Goal: Task Accomplishment & Management: Use online tool/utility

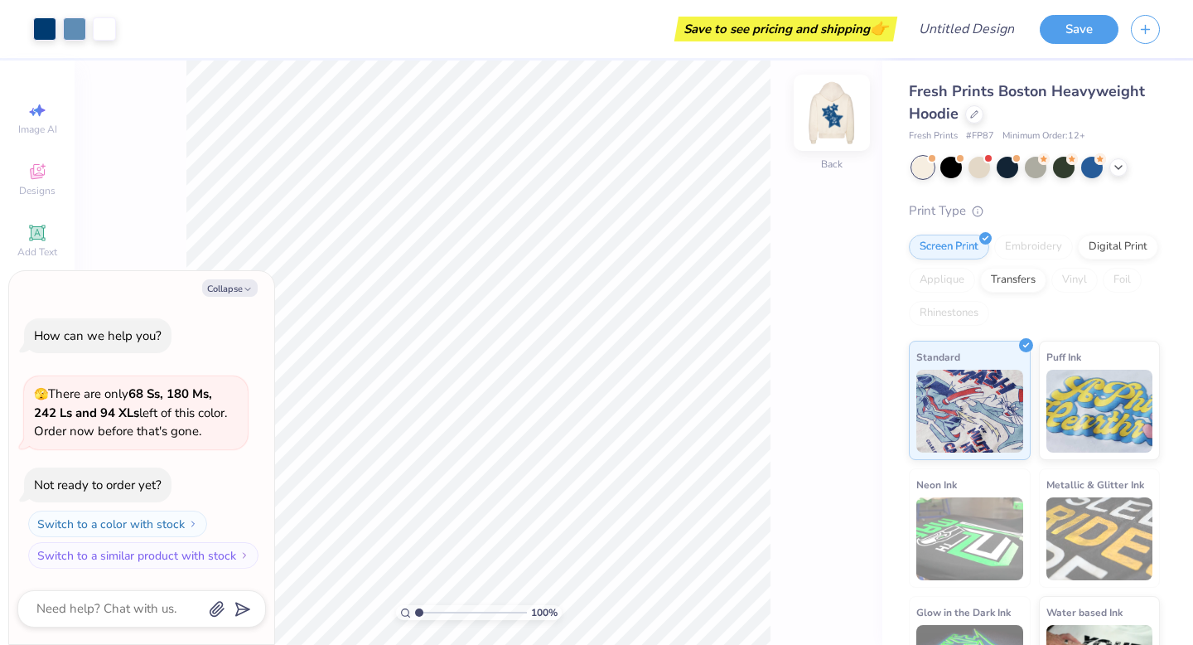
click at [816, 124] on img at bounding box center [832, 113] width 66 height 66
click at [43, 27] on div at bounding box center [44, 27] width 23 height 23
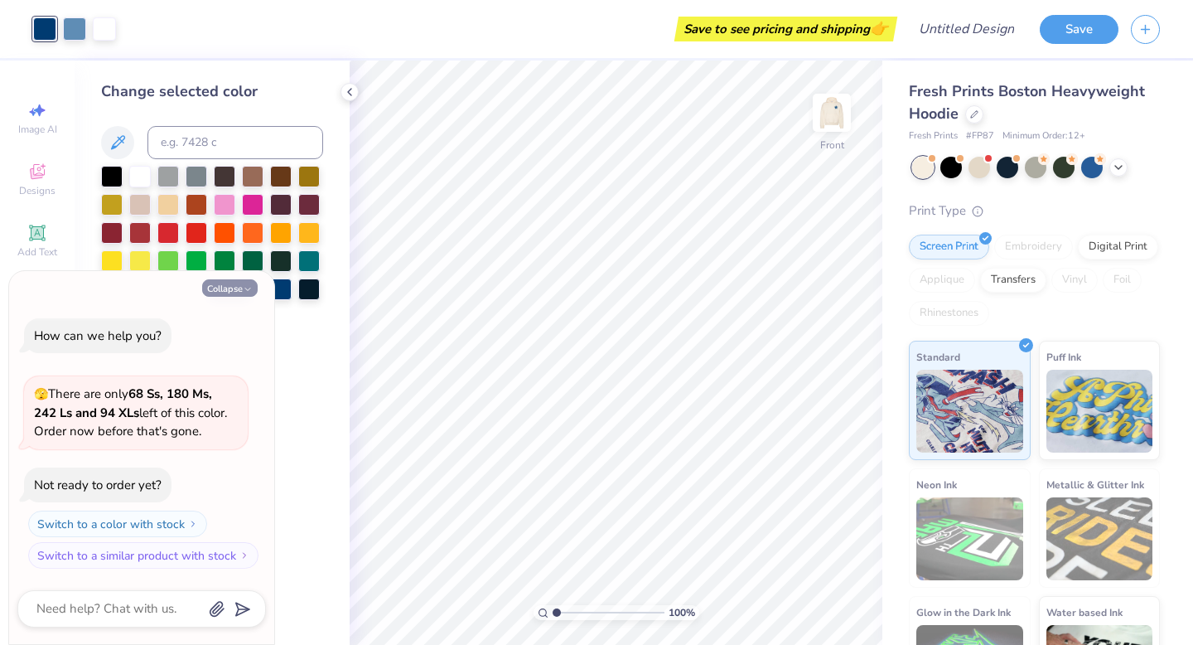
click at [238, 285] on button "Collapse" at bounding box center [230, 287] width 56 height 17
type textarea "x"
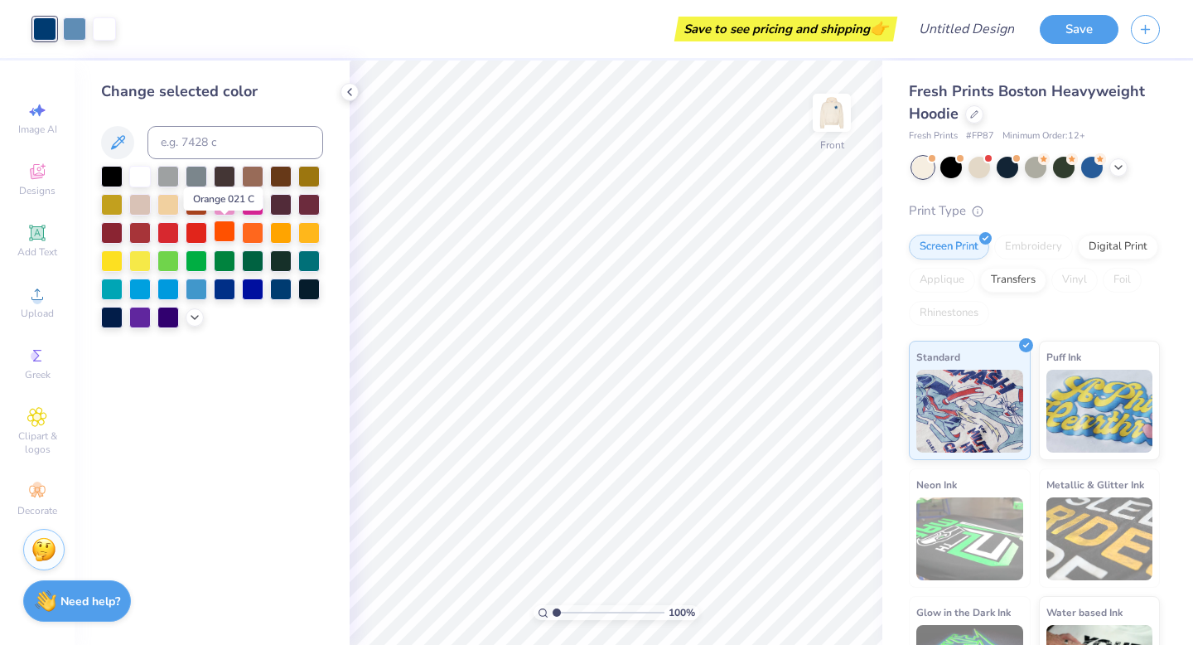
click at [225, 229] on div at bounding box center [225, 231] width 22 height 22
click at [253, 228] on div at bounding box center [253, 231] width 22 height 22
click at [76, 27] on div at bounding box center [74, 27] width 23 height 23
click at [229, 234] on div at bounding box center [225, 231] width 22 height 22
click at [259, 236] on div at bounding box center [253, 231] width 22 height 22
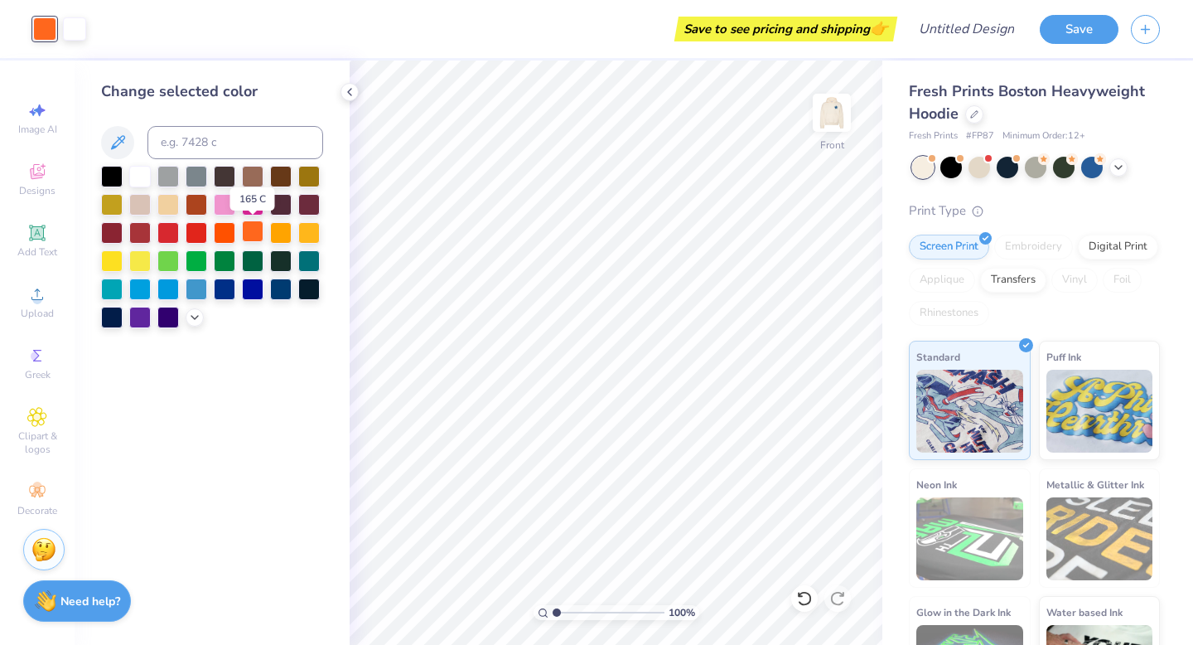
click at [259, 236] on div at bounding box center [253, 231] width 22 height 22
click at [253, 230] on div at bounding box center [253, 231] width 22 height 22
click at [218, 227] on div at bounding box center [225, 231] width 22 height 22
click at [249, 230] on div at bounding box center [253, 231] width 22 height 22
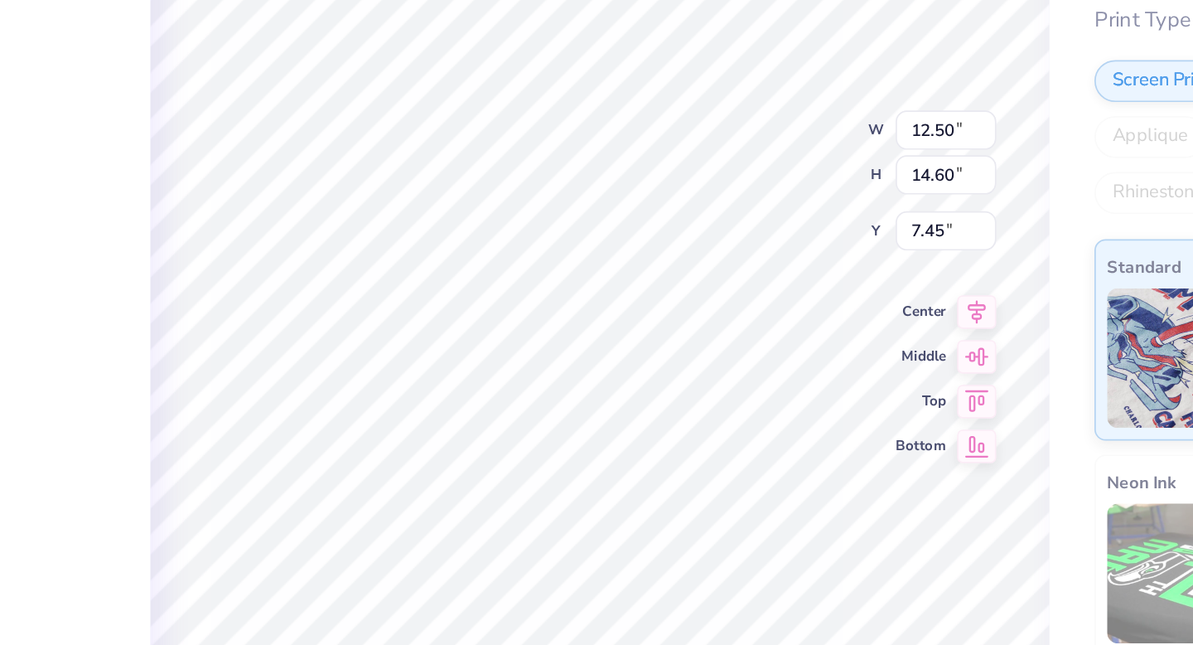
type input "7.10"
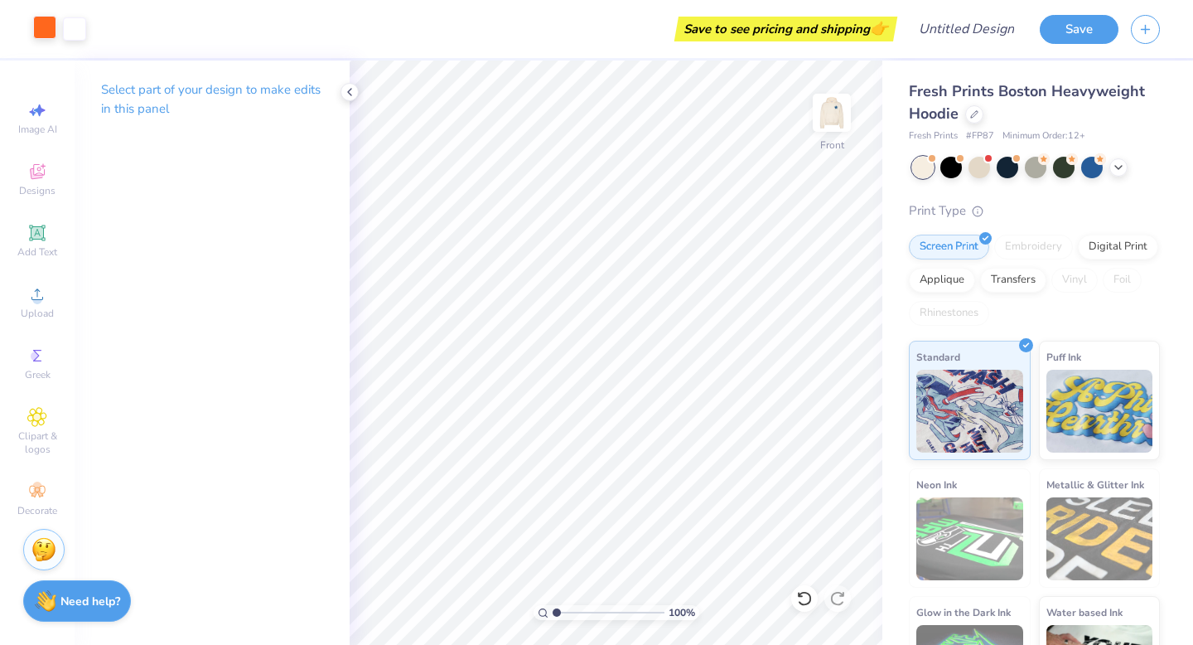
click at [45, 21] on div at bounding box center [44, 27] width 23 height 23
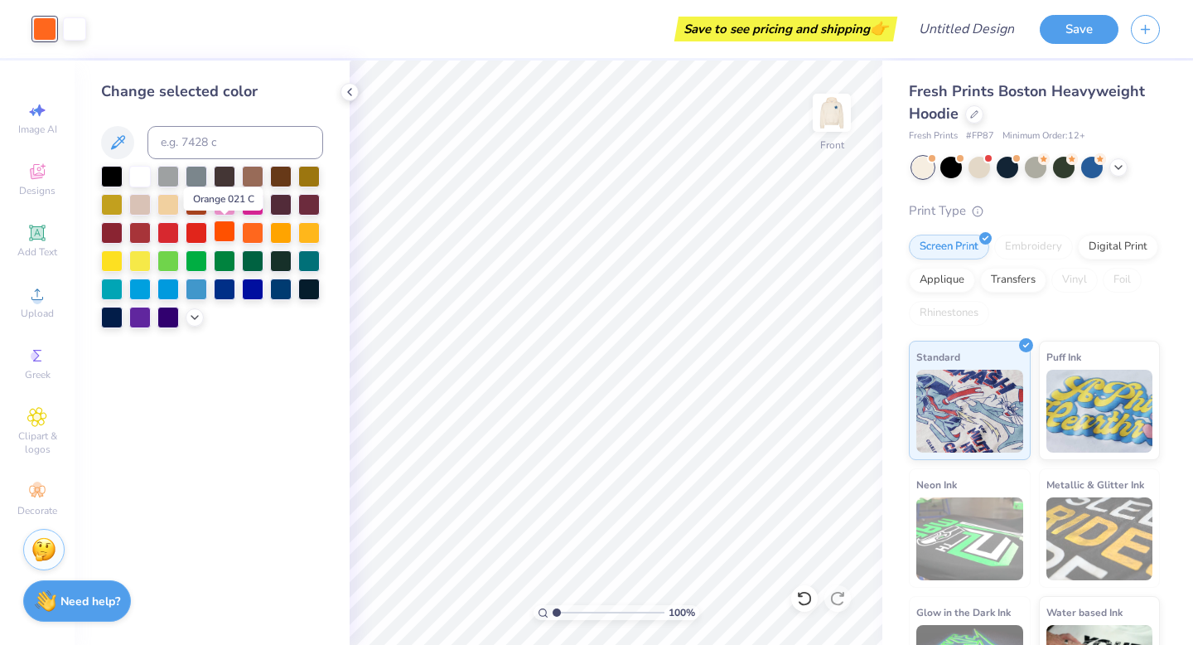
click at [224, 230] on div at bounding box center [225, 231] width 22 height 22
click at [249, 231] on div at bounding box center [253, 231] width 22 height 22
click at [114, 138] on icon at bounding box center [118, 143] width 20 height 20
click at [191, 312] on icon at bounding box center [194, 315] width 13 height 13
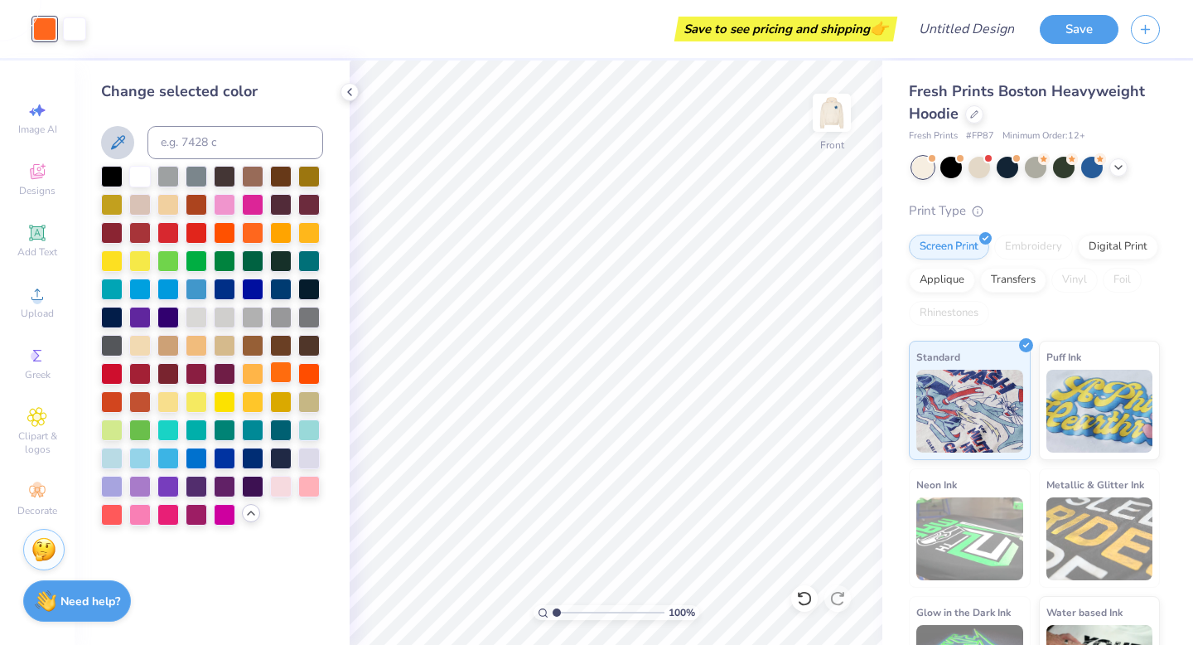
click at [283, 373] on div at bounding box center [281, 372] width 22 height 22
click at [281, 377] on div at bounding box center [281, 372] width 22 height 22
click at [113, 399] on div at bounding box center [112, 400] width 22 height 22
click at [145, 403] on div at bounding box center [140, 400] width 22 height 22
click at [303, 371] on div at bounding box center [309, 372] width 22 height 22
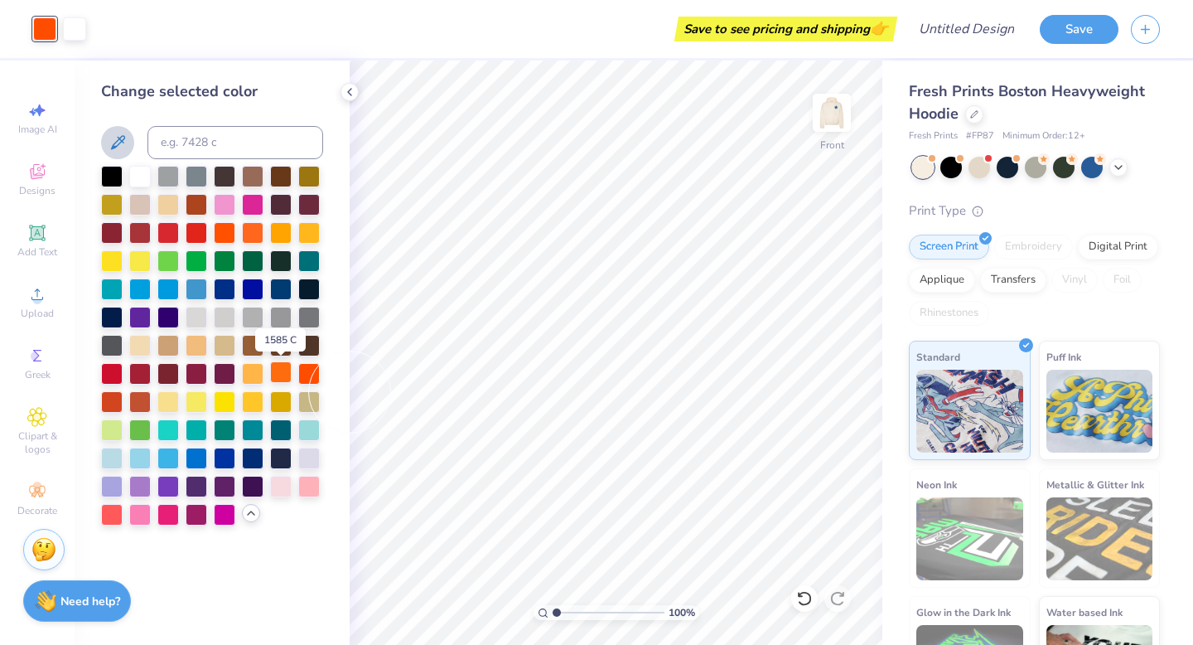
click at [274, 372] on div at bounding box center [281, 372] width 22 height 22
click at [256, 235] on div at bounding box center [253, 231] width 22 height 22
click at [280, 365] on div at bounding box center [281, 372] width 22 height 22
click at [249, 235] on div at bounding box center [253, 231] width 22 height 22
click at [227, 234] on div at bounding box center [225, 231] width 22 height 22
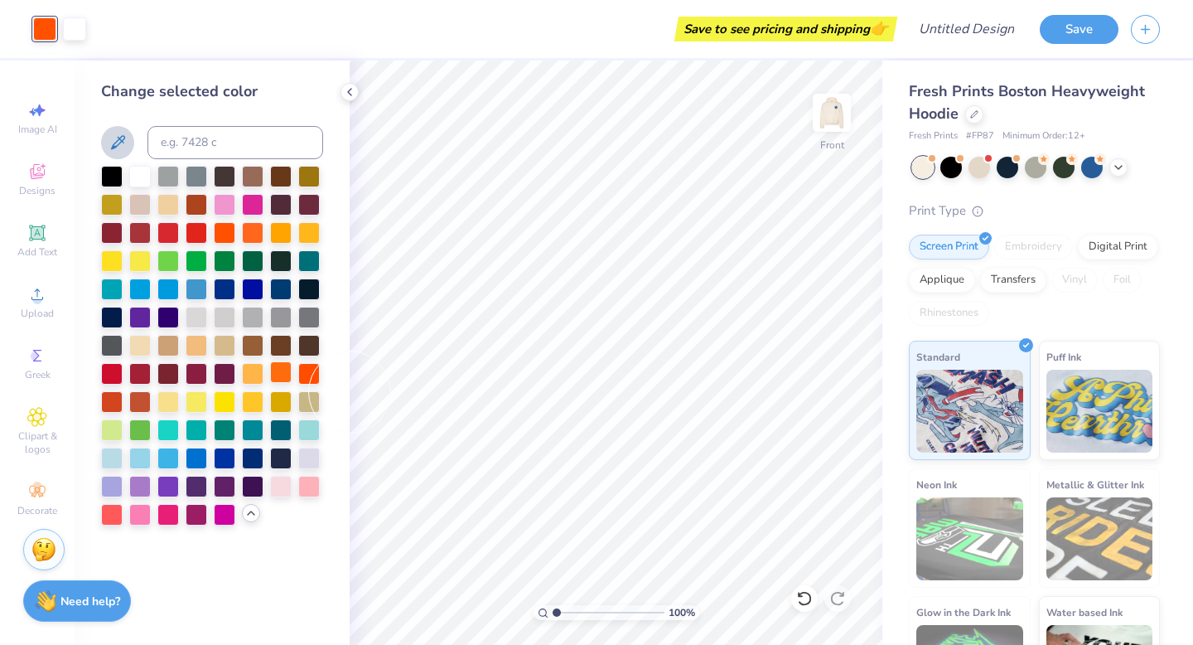
click at [276, 376] on div at bounding box center [281, 372] width 22 height 22
click at [224, 231] on div at bounding box center [225, 231] width 22 height 22
click at [256, 233] on div at bounding box center [253, 231] width 22 height 22
click at [279, 372] on div at bounding box center [281, 372] width 22 height 22
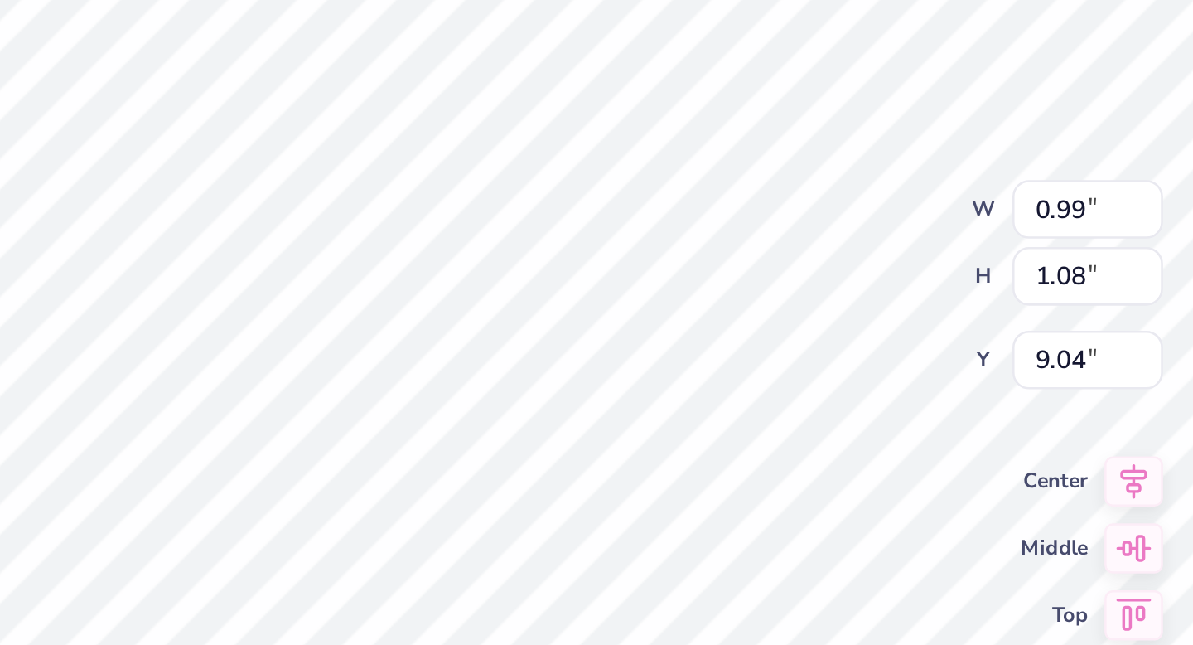
type textarea "25"
type input "1.00"
type input "1.07"
type textarea "20"
type input "1.10"
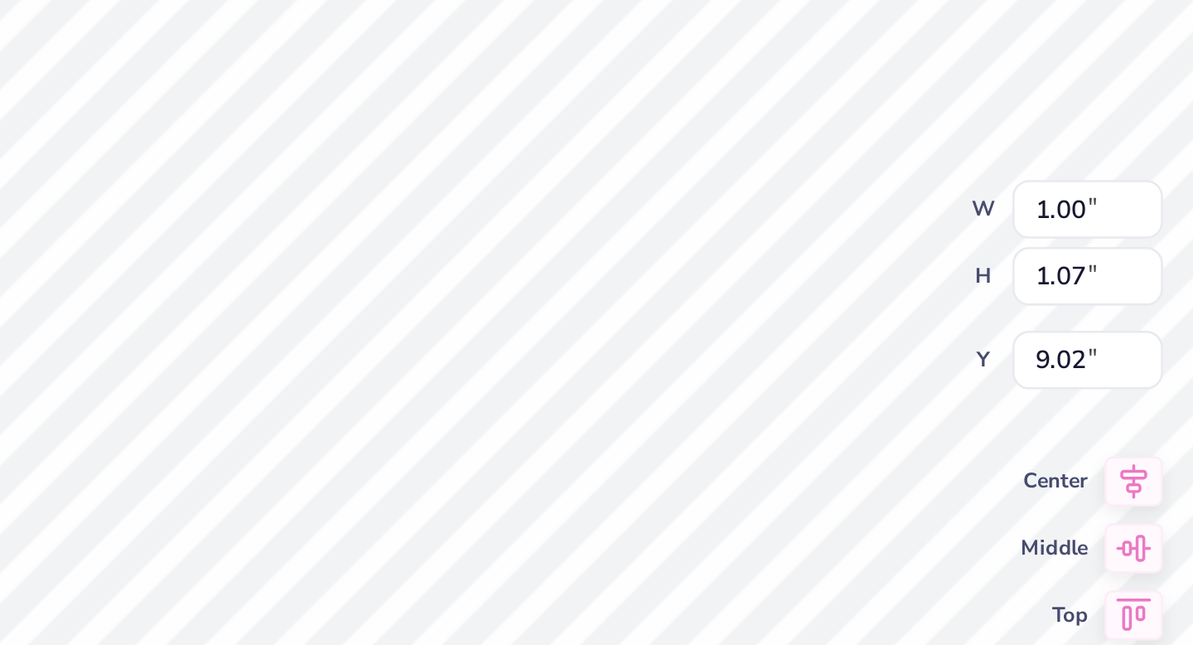
type input "1.08"
type input "9.02"
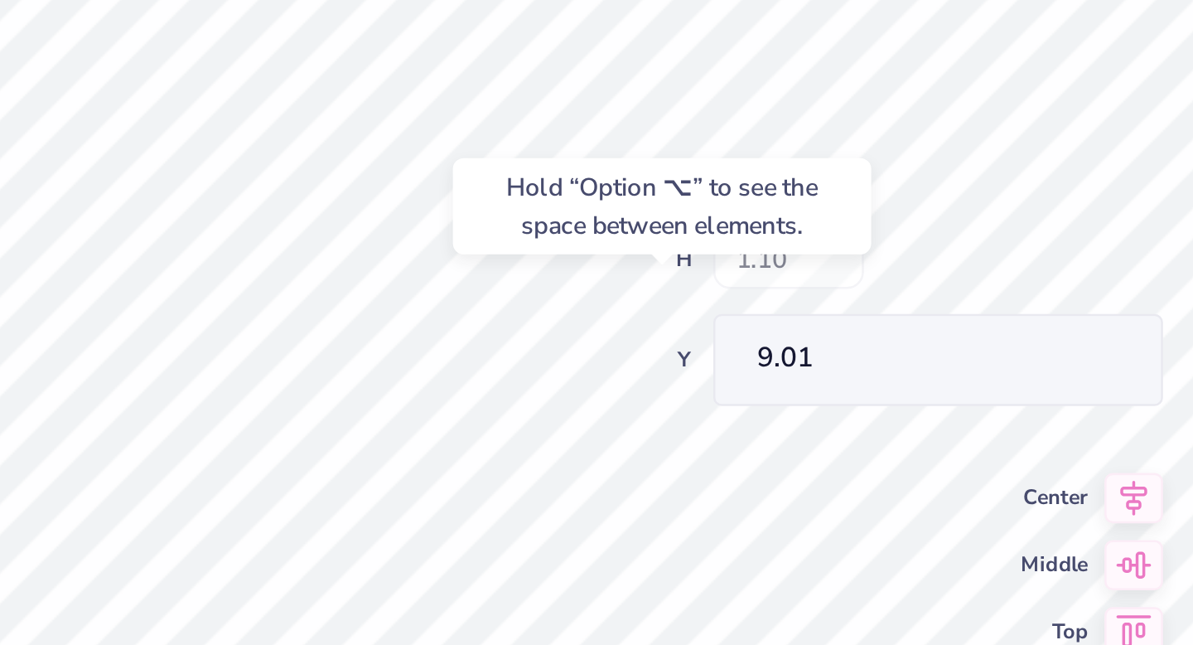
type input "9.01"
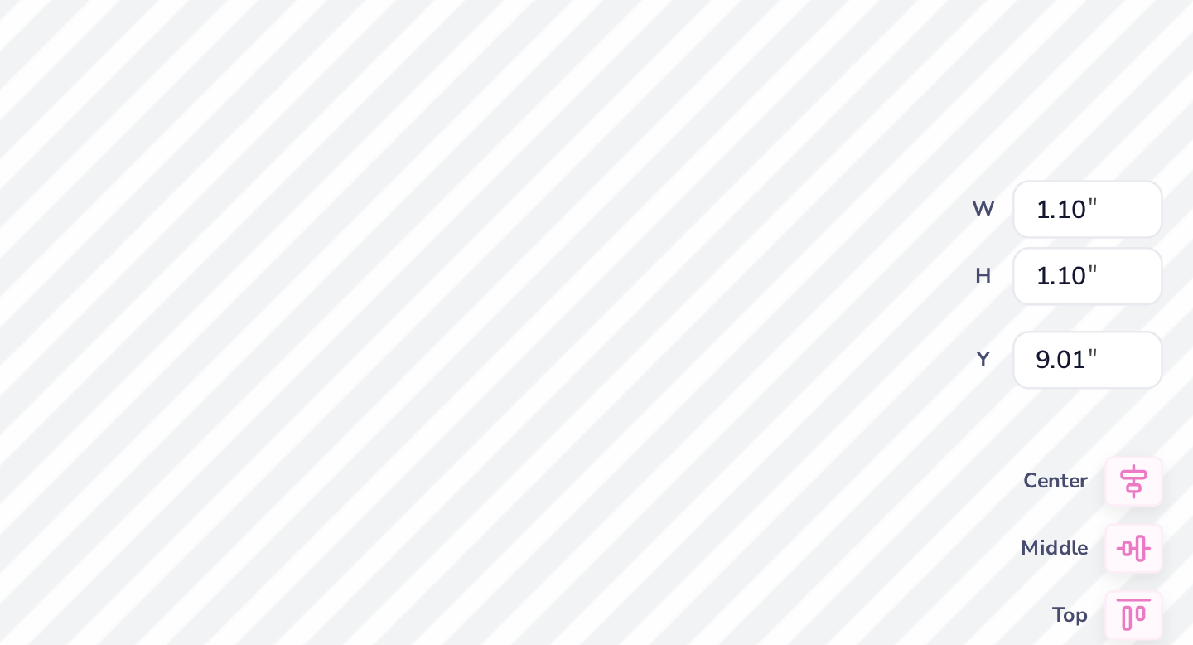
type input "1.10"
type input "9.01"
type input "9.00"
type input "4.96"
type input "5.01"
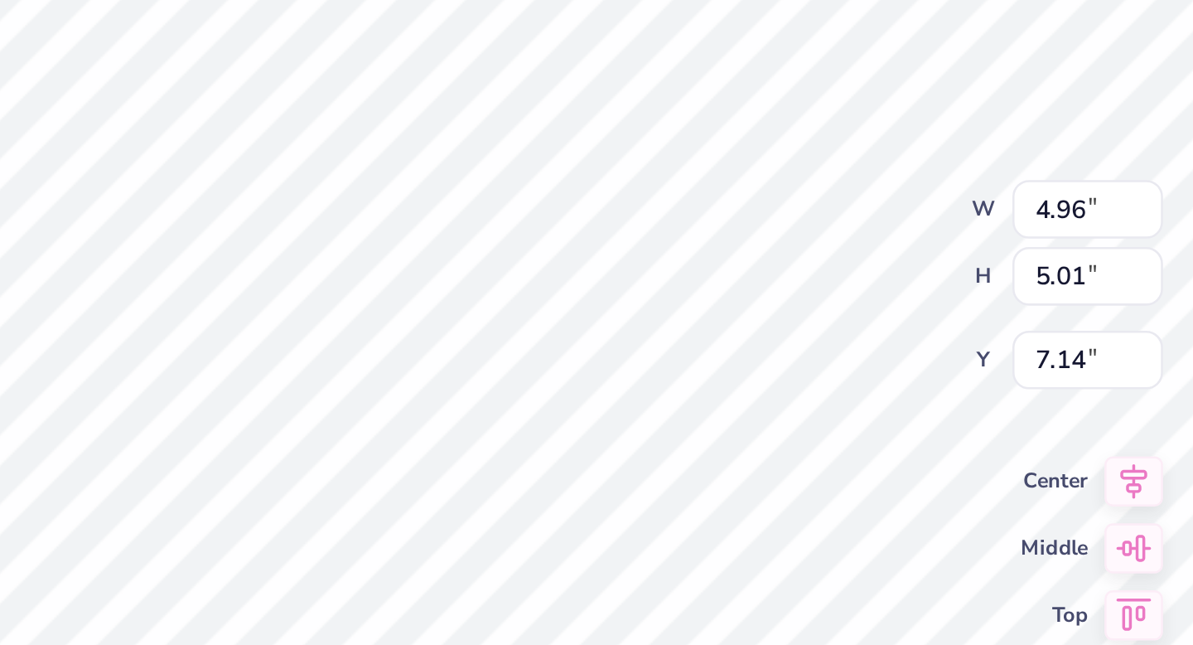
type input "7.14"
type input "1.08"
type input "9.56"
type input "1.10"
type input "9.00"
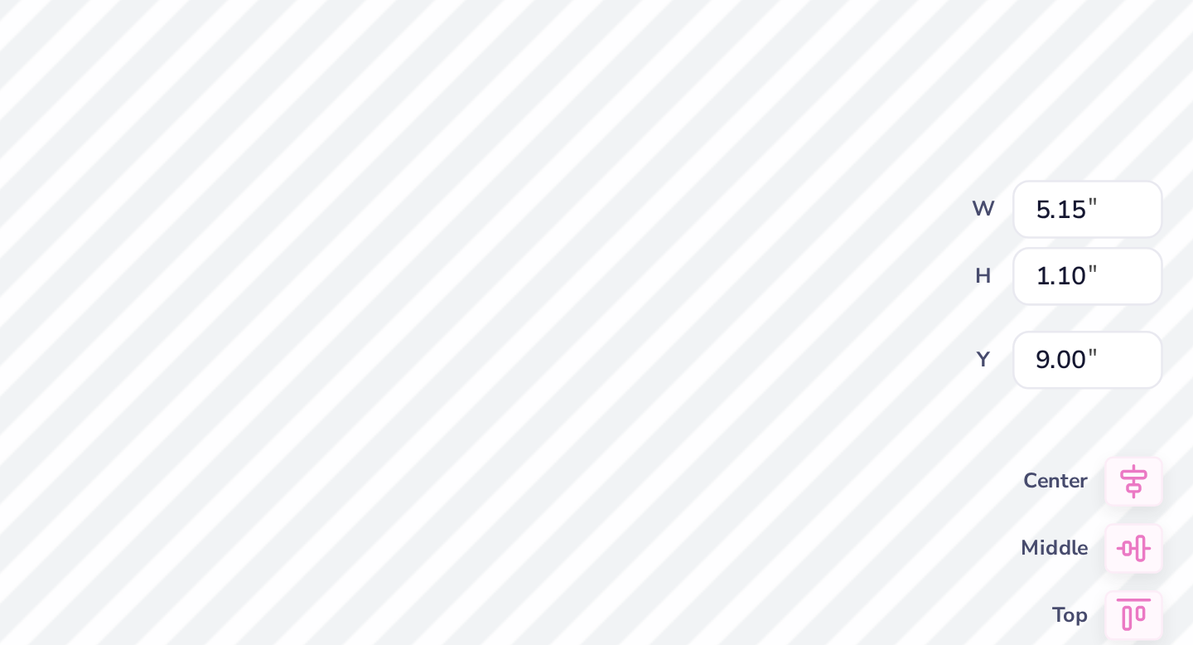
type input "5.15"
type input "5.14"
type input "7.05"
type input "9.01"
type input "1.08"
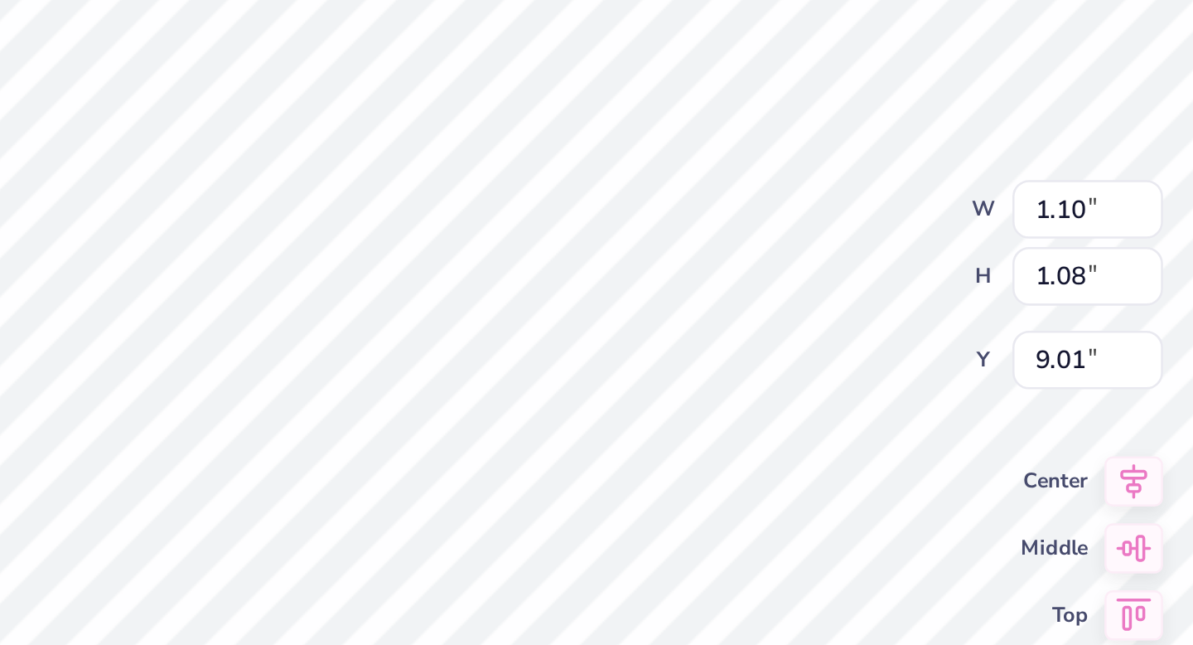
type input "9.56"
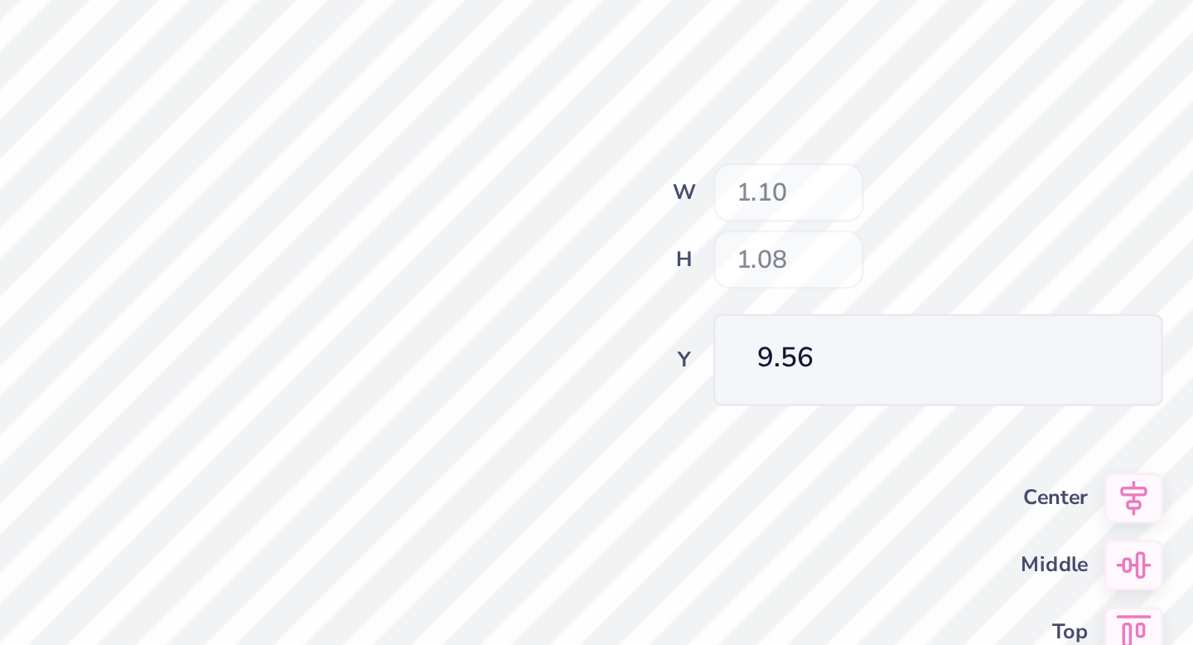
type input "9.02"
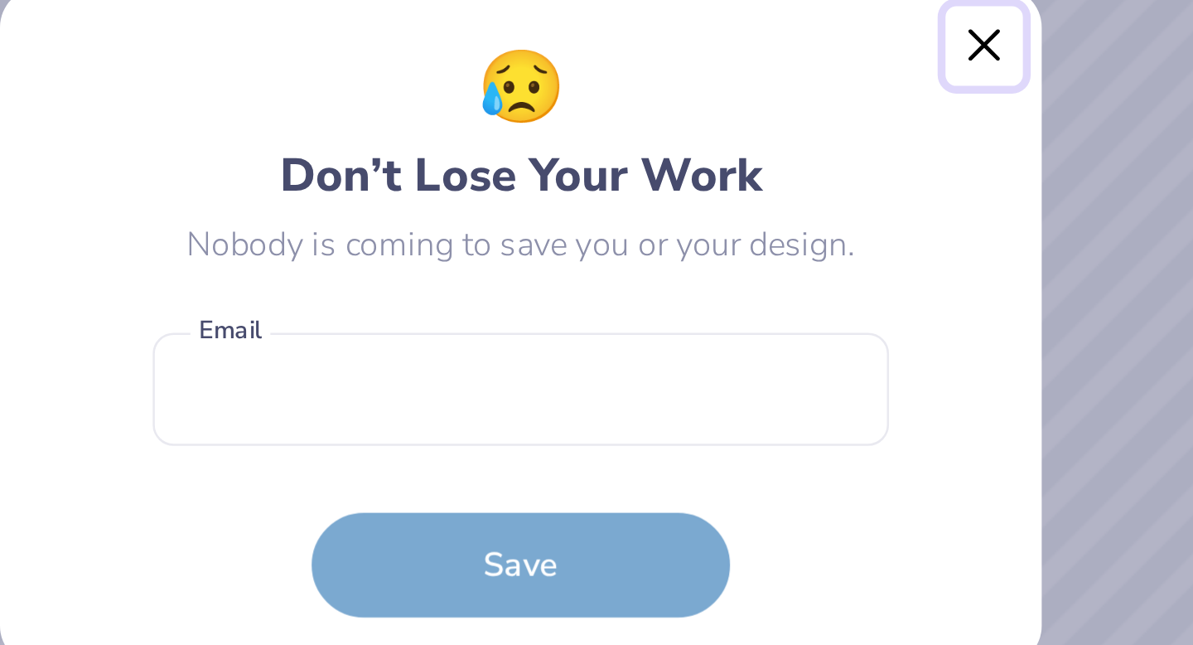
click at [777, 212] on button "Close" at bounding box center [780, 211] width 31 height 31
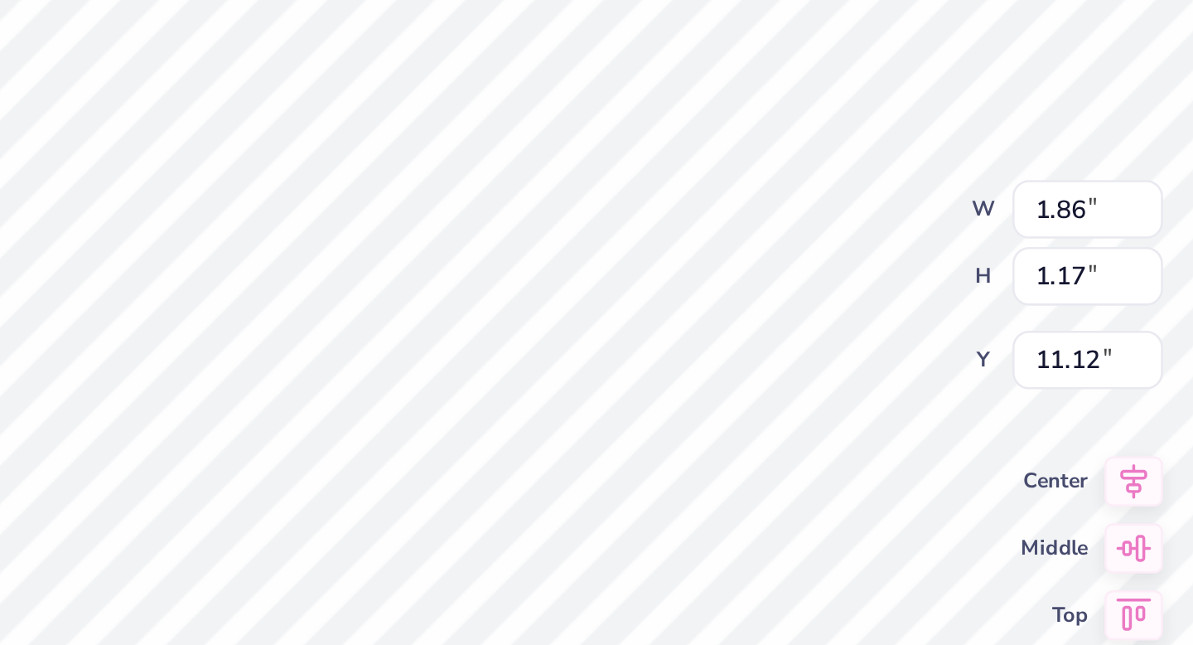
type textarea "Go"
type input "2.37"
type input "1.03"
type input "12.23"
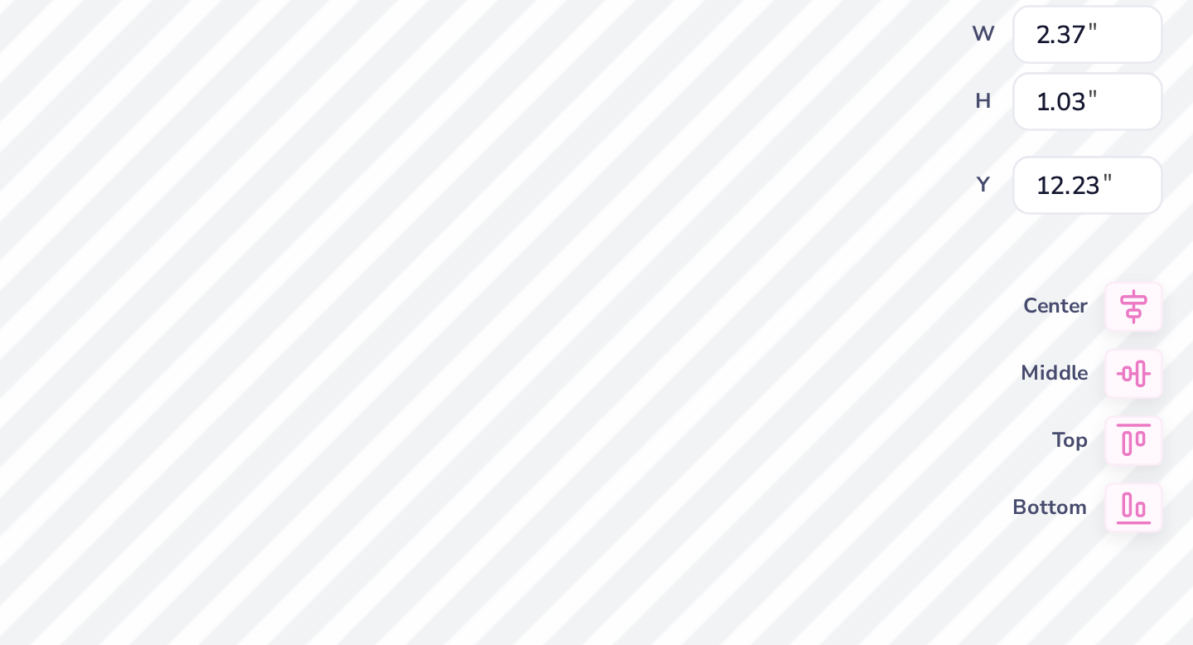
type textarea "Horns"
type input "10.78"
type input "10.51"
type input "11.44"
type input "7.17"
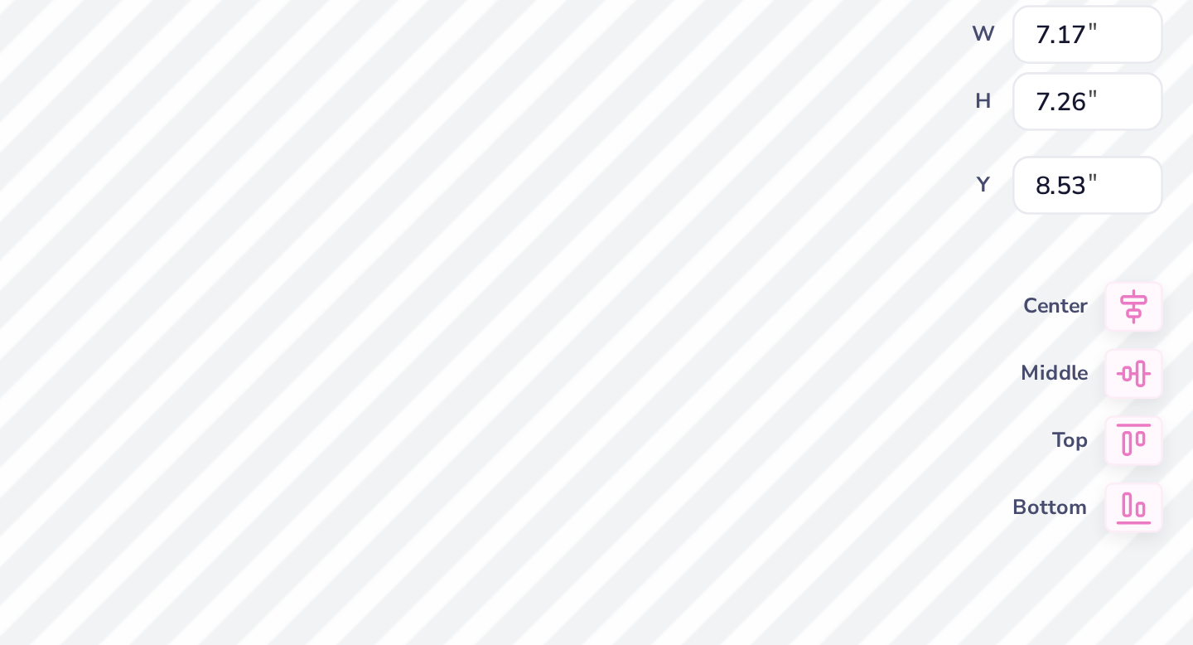
type input "7.26"
type input "8.53"
type input "1.53"
type input "1.00"
type input "11.22"
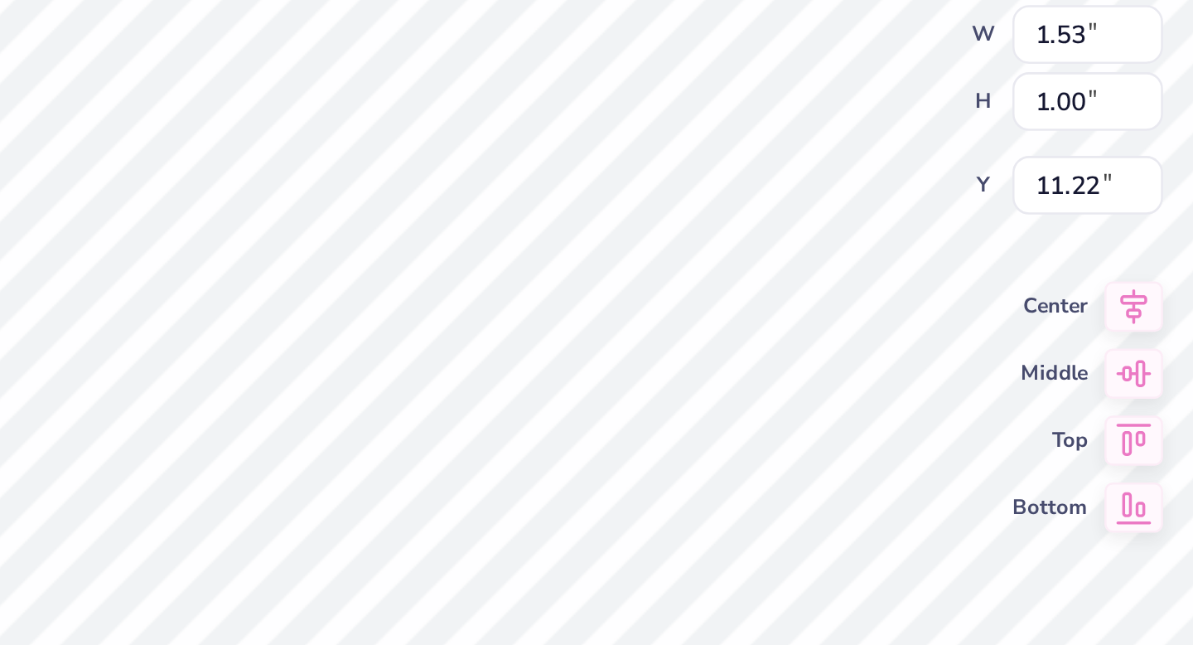
type input "3.50"
type input "1.03"
type input "12.26"
type input "1.53"
type input "1.00"
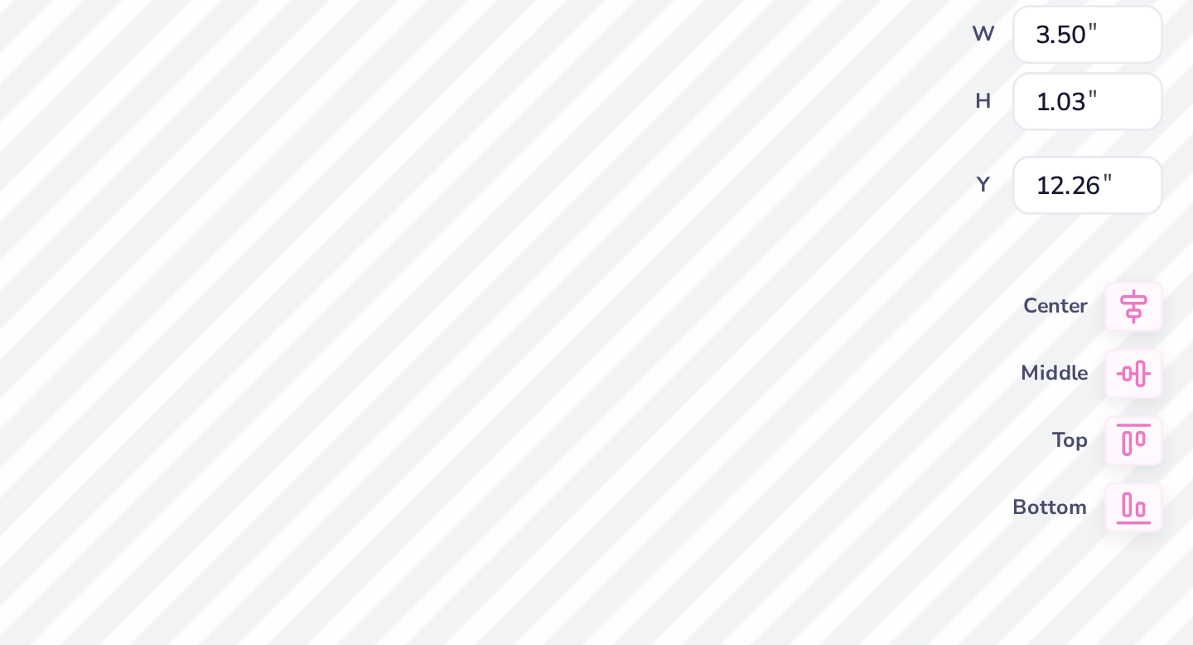
type input "11.22"
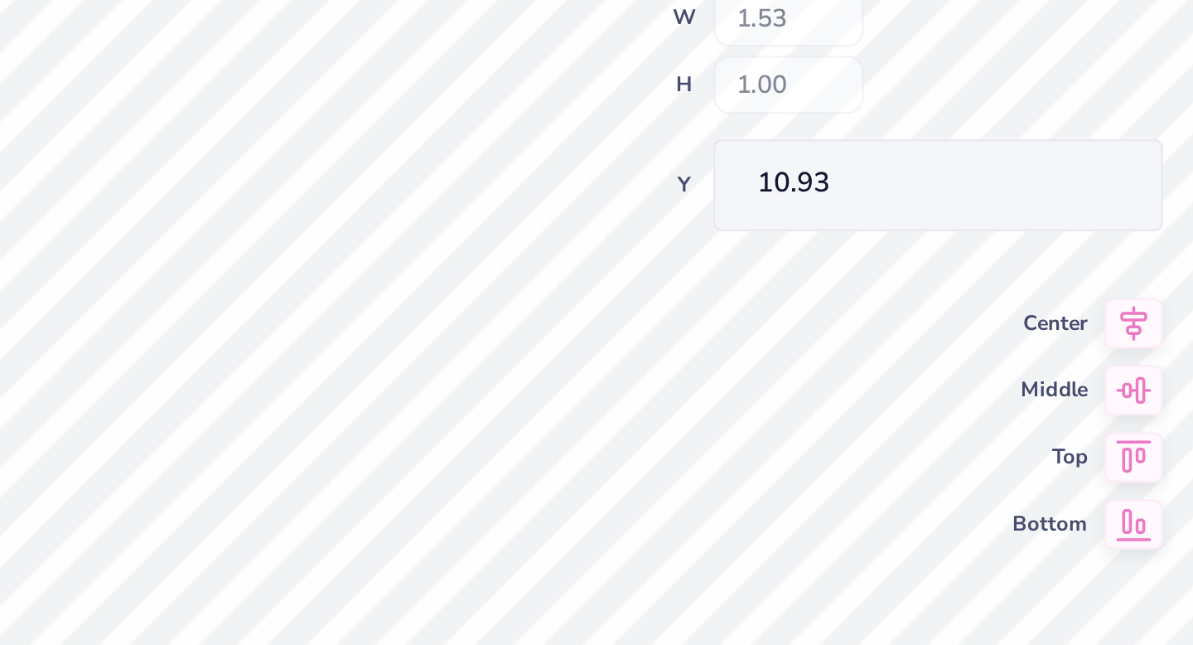
type input "10.93"
type input "1.56"
type input "0.96"
type input "10.92"
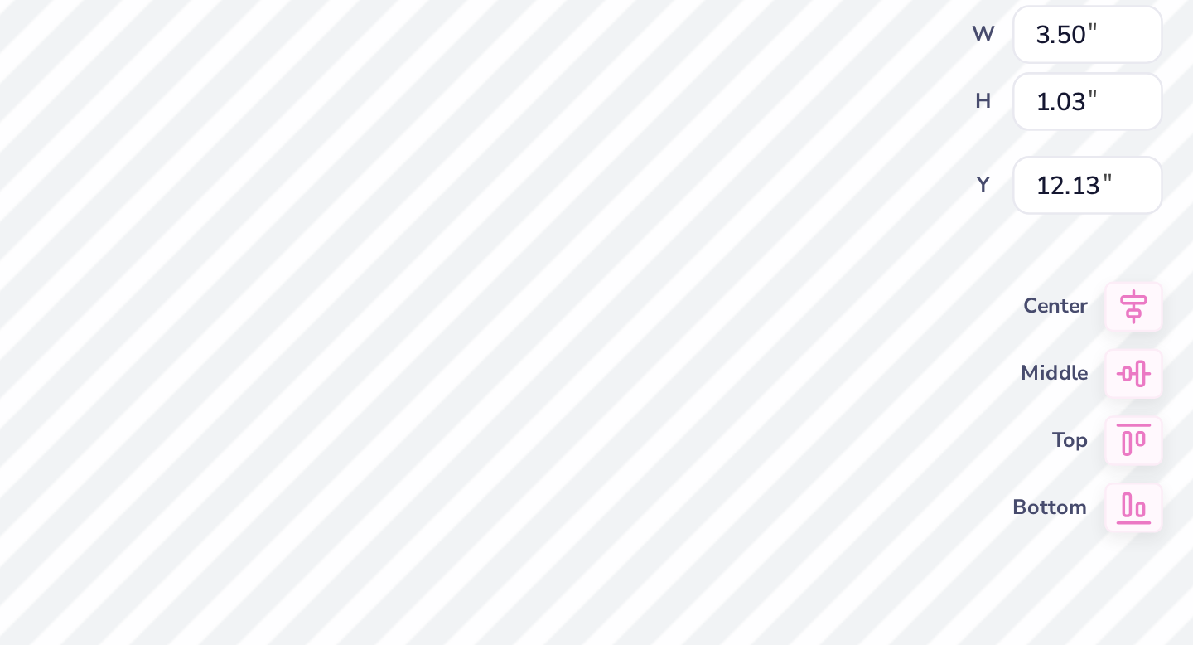
type input "12.13"
type input "7.17"
type input "7.26"
type input "8.53"
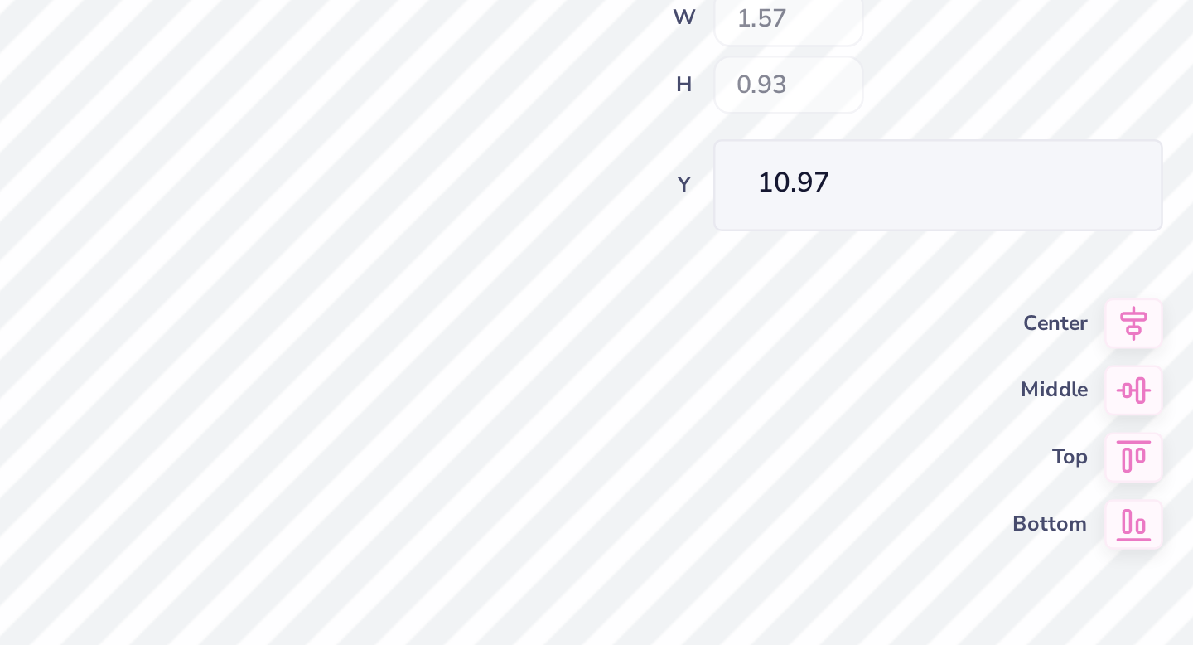
type input "1.57"
type input "0.93"
type input "3.86"
type input "1.13"
type input "12.14"
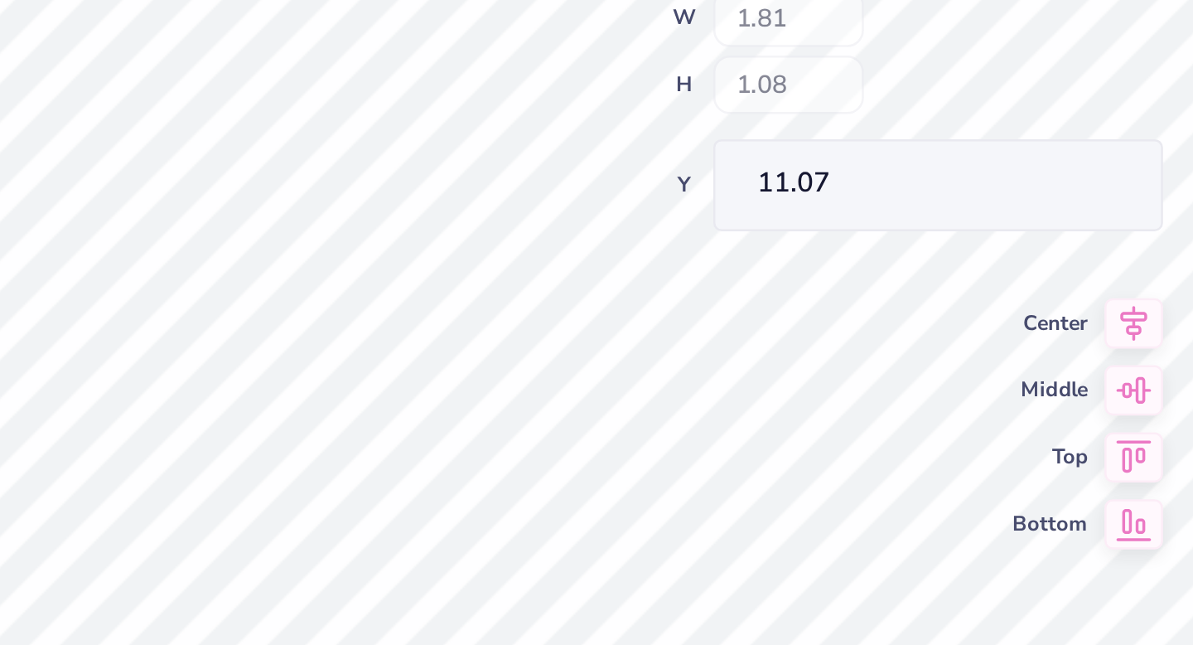
type input "1.81"
type input "1.08"
type input "11.07"
type input "10.86"
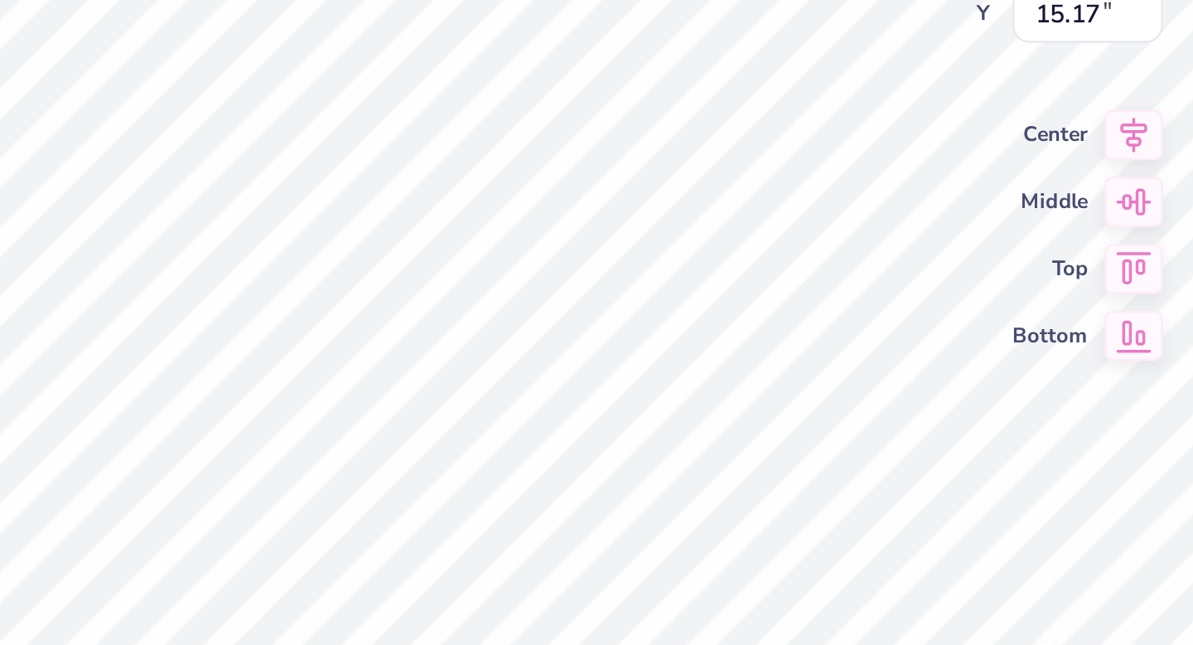
type textarea "[US_STATE]"
type input "2.01"
type input "1.05"
type input "16.70"
type textarea "Royals"
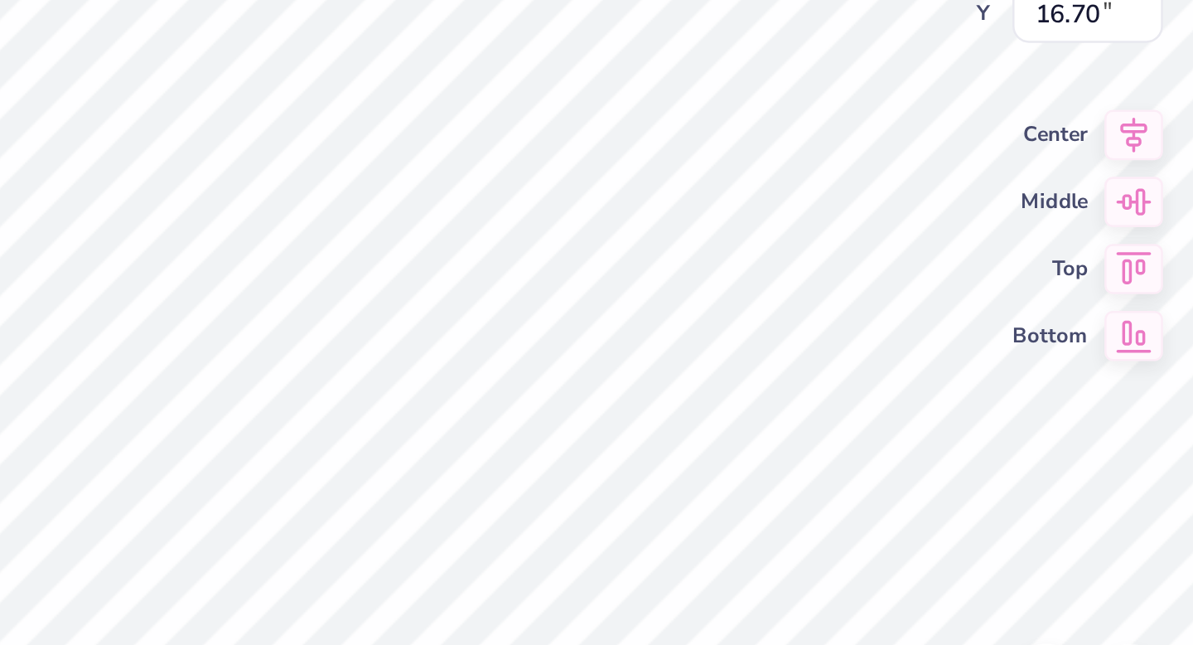
scroll to position [0, 1]
type input "10.58"
type input "10.32"
type input "11.54"
type input "2.68"
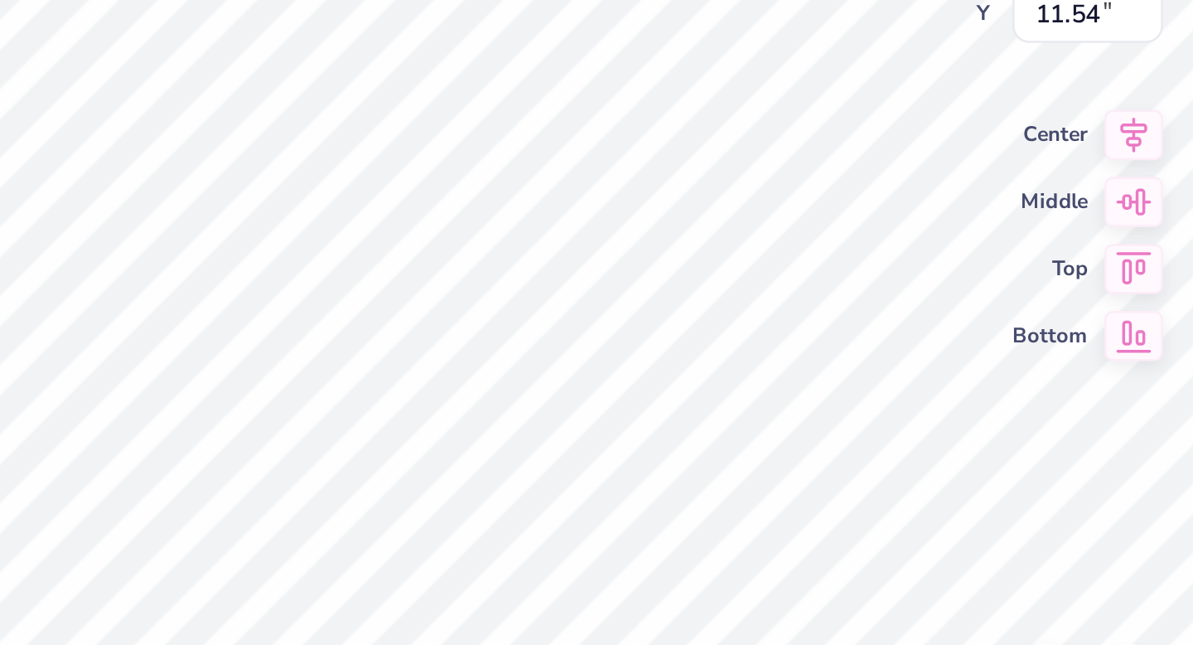
type input "0.79"
type input "18.02"
type input "4.92"
type input "1.64"
type input "16.84"
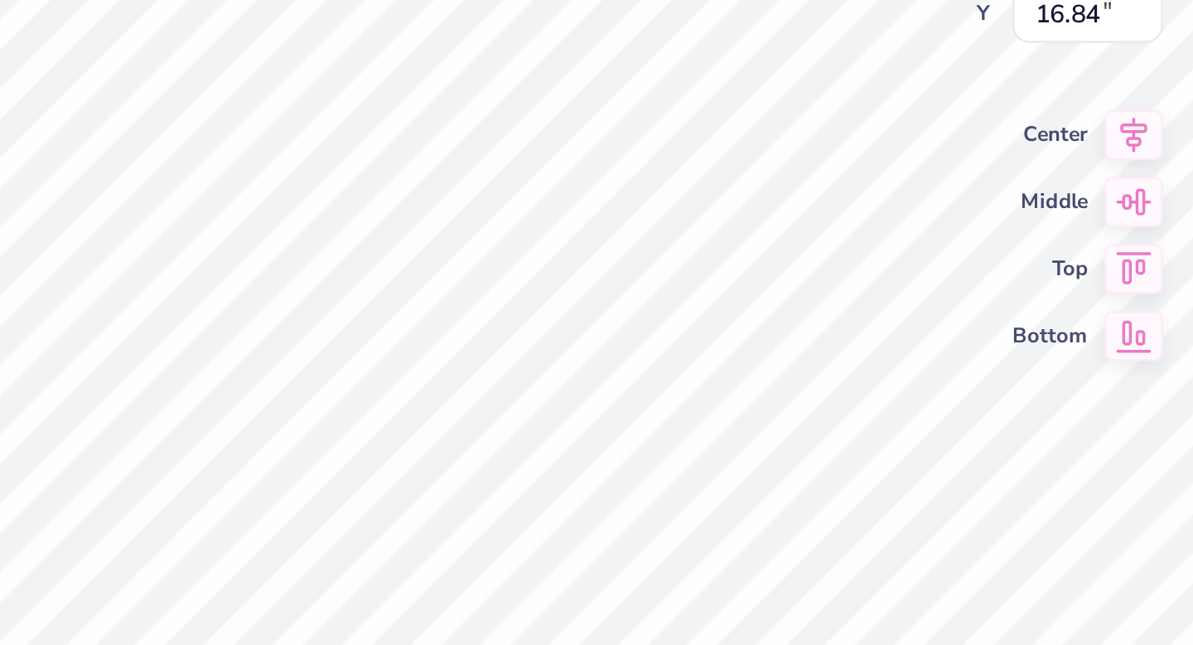
type input "10.58"
type input "10.32"
type input "11.54"
type input "10.58"
type input "10.32"
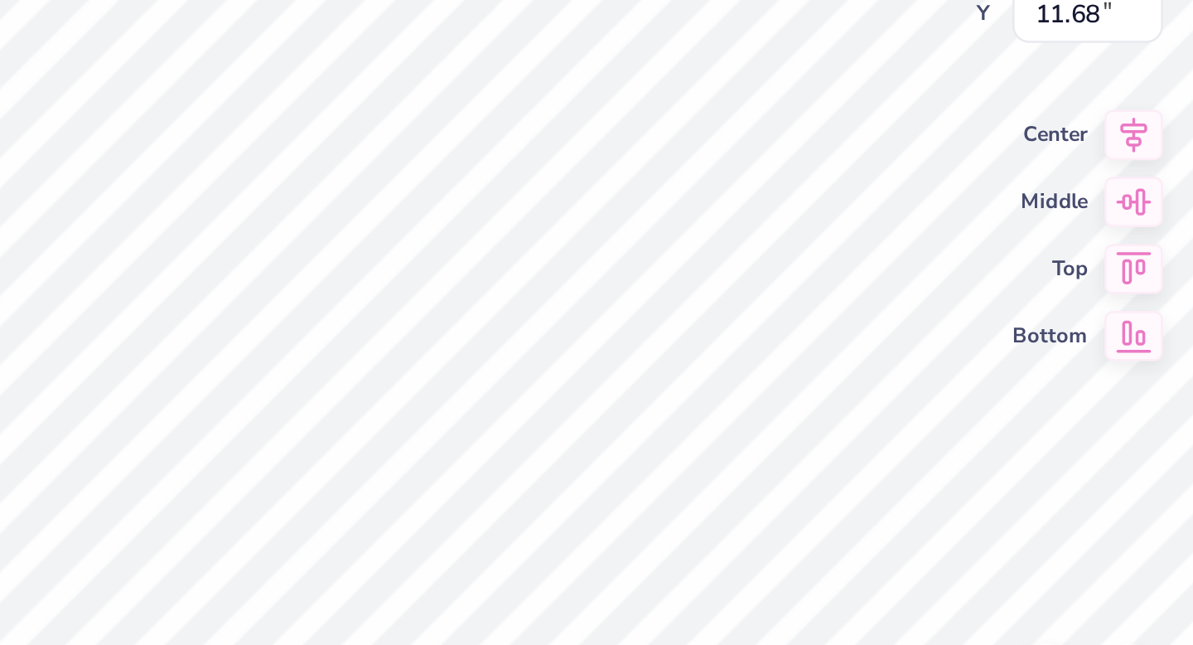
type input "11.68"
type input "4.89"
type input "1.72"
type input "15.53"
type input "4.22"
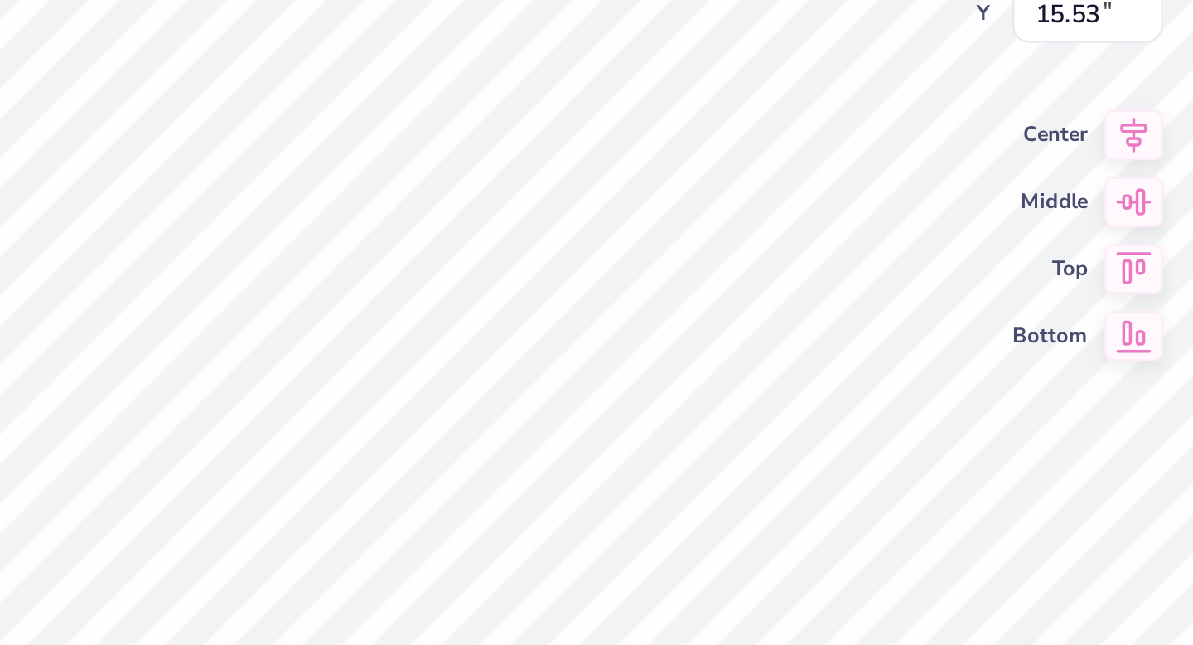
type input "1.48"
type input "15.53"
type input "4.92"
type input "1.64"
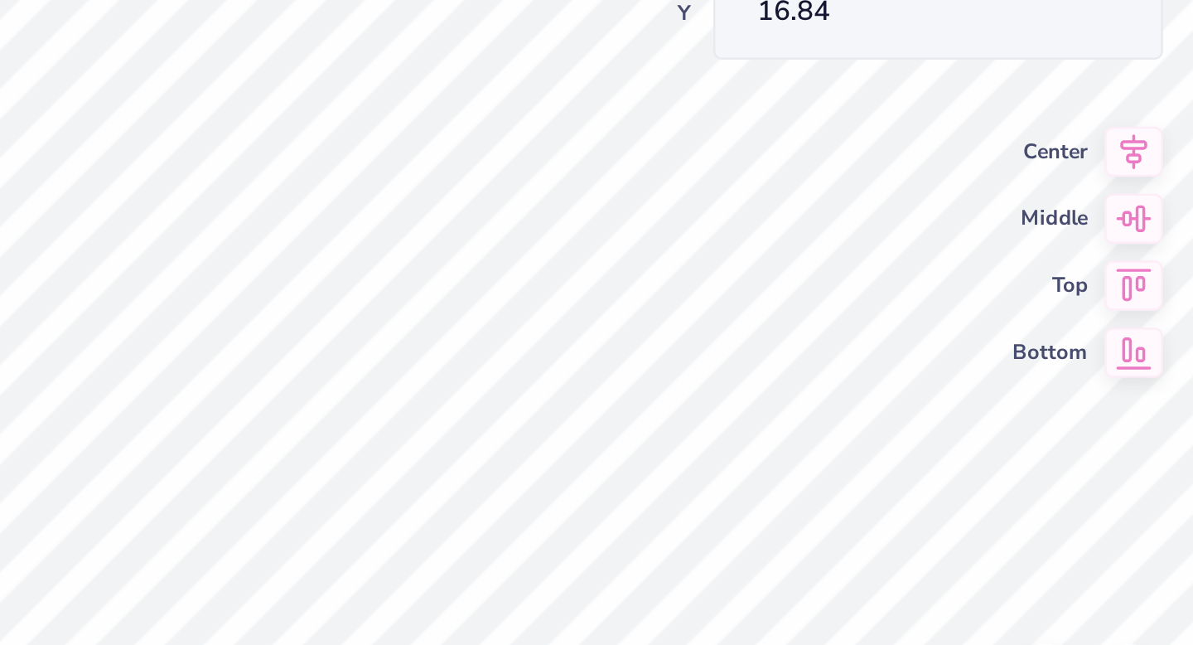
type input "17.01"
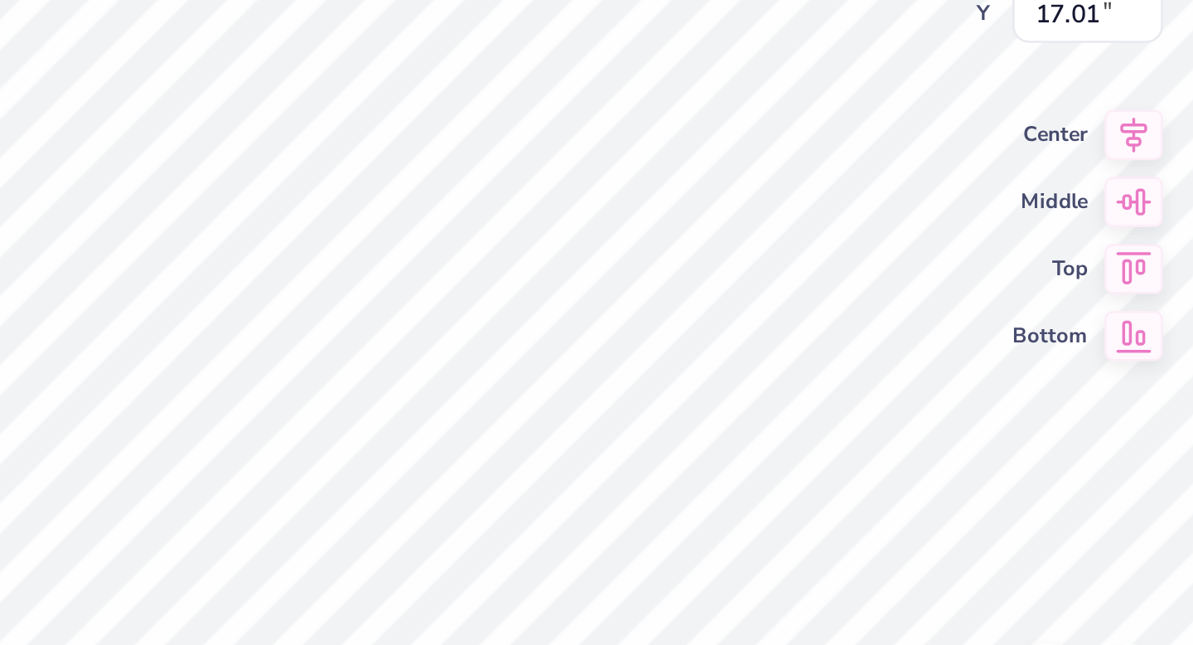
type input "4.58"
type input "1.53"
type input "17.04"
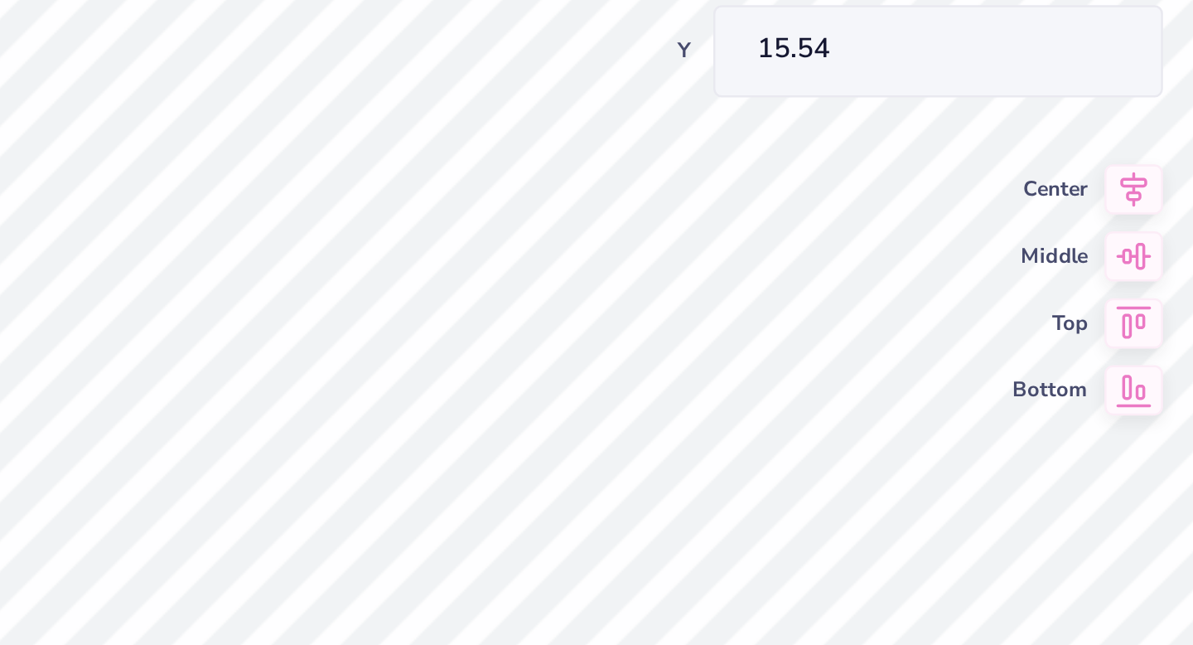
type input "4.04"
type input "1.42"
type input "15.54"
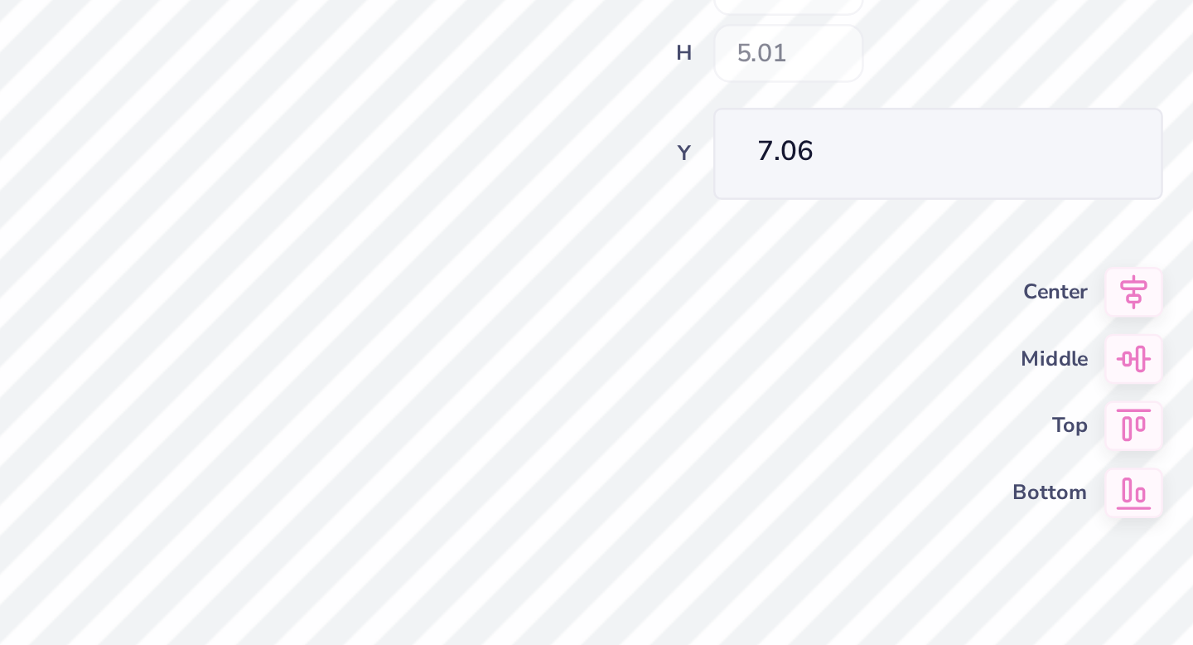
type input "7.06"
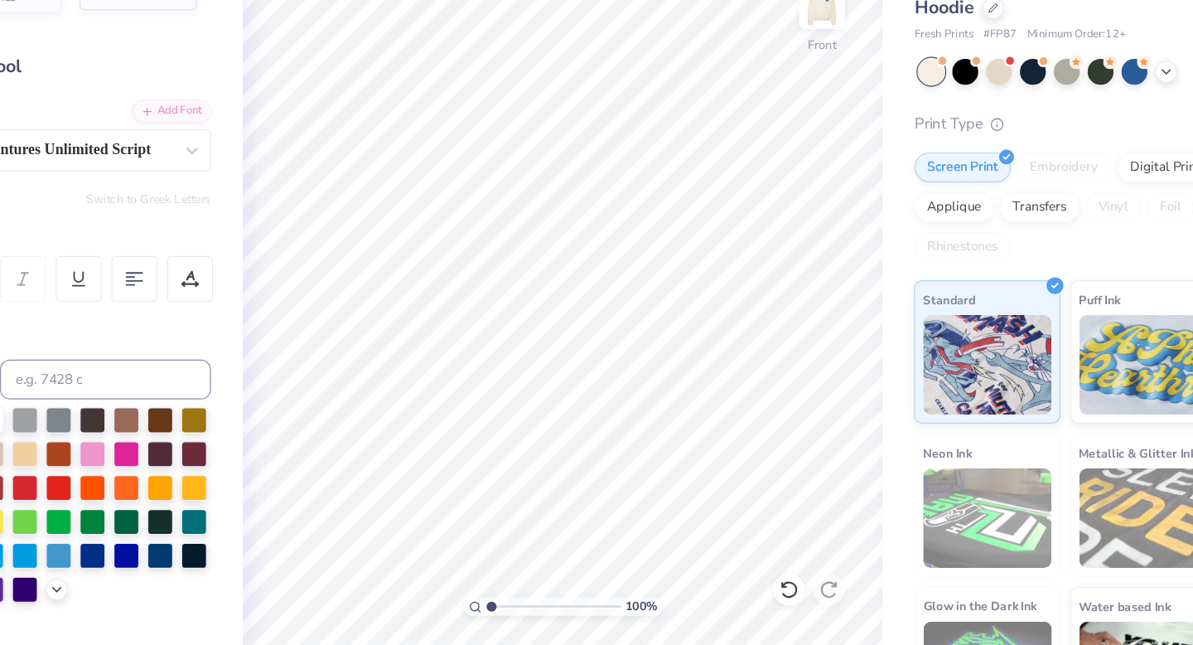
scroll to position [0, 0]
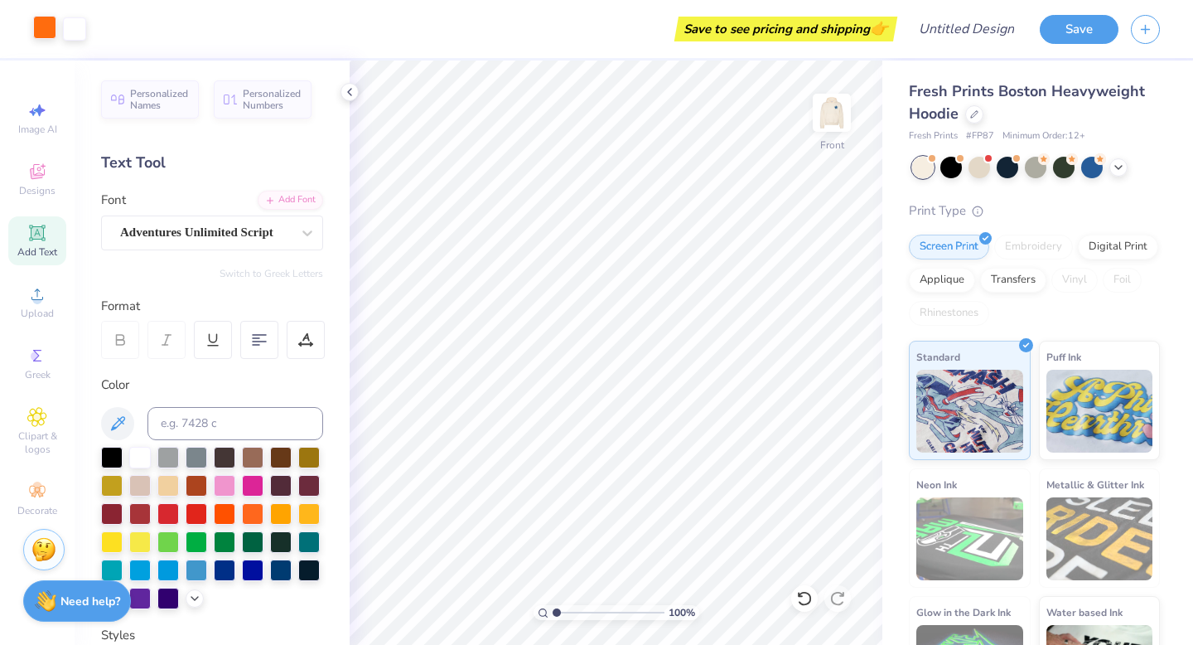
click at [43, 29] on div at bounding box center [44, 27] width 23 height 23
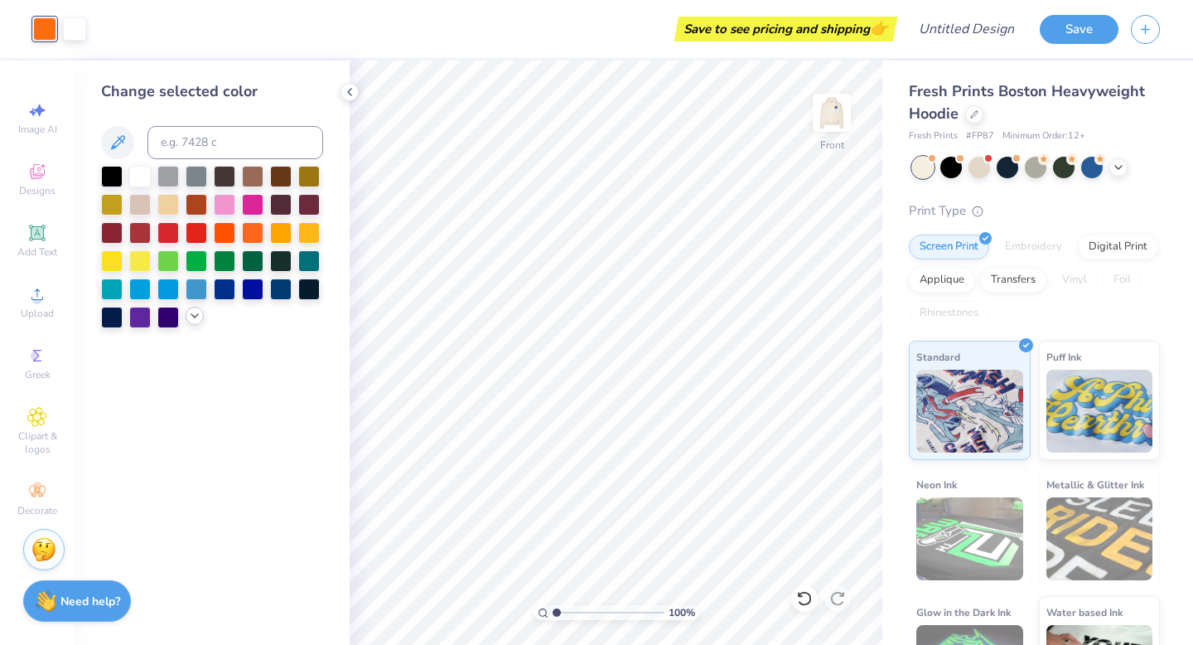
click at [193, 311] on icon at bounding box center [194, 315] width 13 height 13
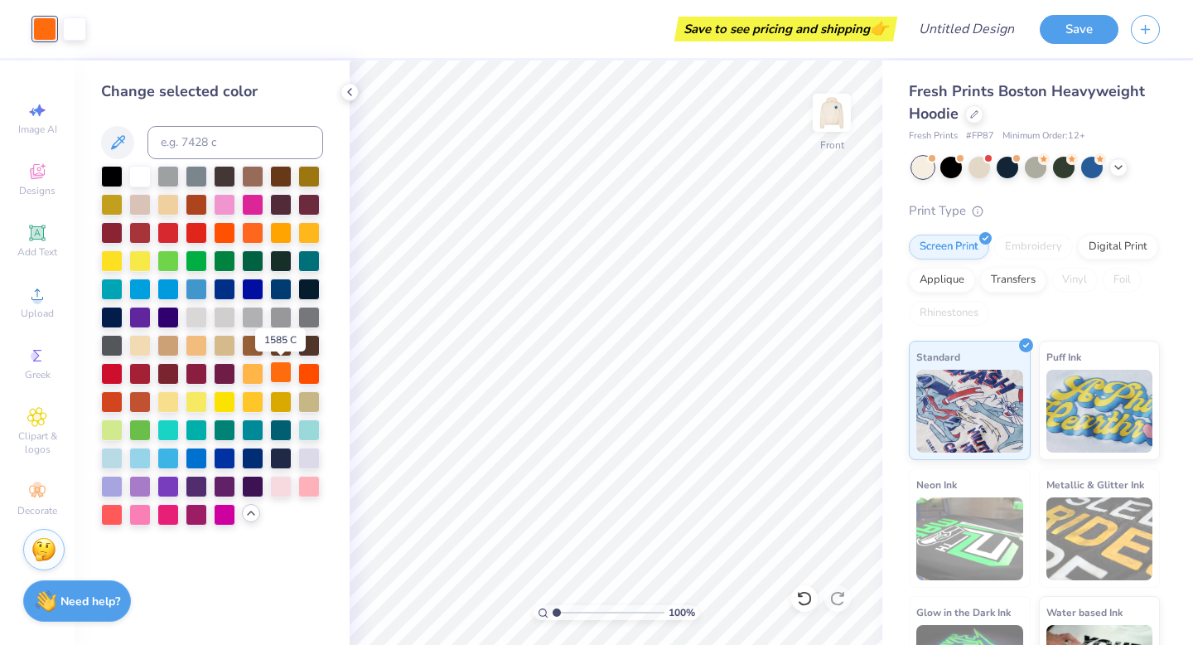
click at [281, 378] on div at bounding box center [281, 372] width 22 height 22
click at [318, 373] on div at bounding box center [309, 372] width 22 height 22
click at [284, 375] on div at bounding box center [281, 372] width 22 height 22
click at [244, 231] on div at bounding box center [253, 231] width 22 height 22
click at [284, 374] on div at bounding box center [281, 372] width 22 height 22
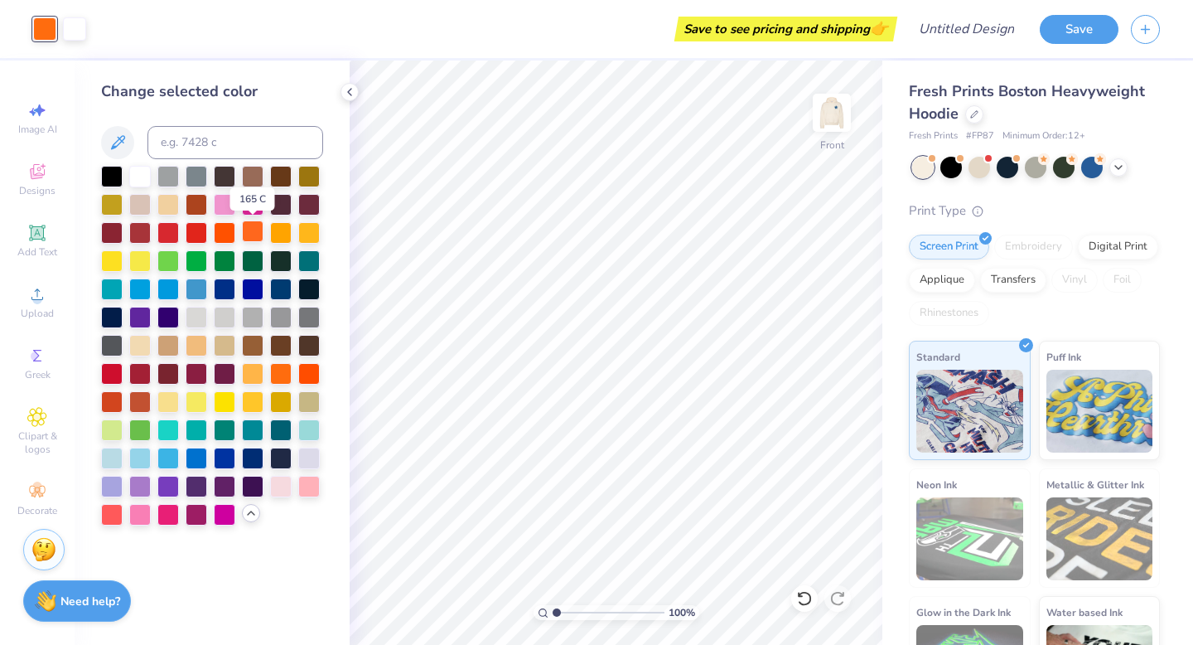
click at [252, 229] on div at bounding box center [253, 231] width 22 height 22
click at [285, 376] on div at bounding box center [281, 372] width 22 height 22
